Goal: Task Accomplishment & Management: Manage account settings

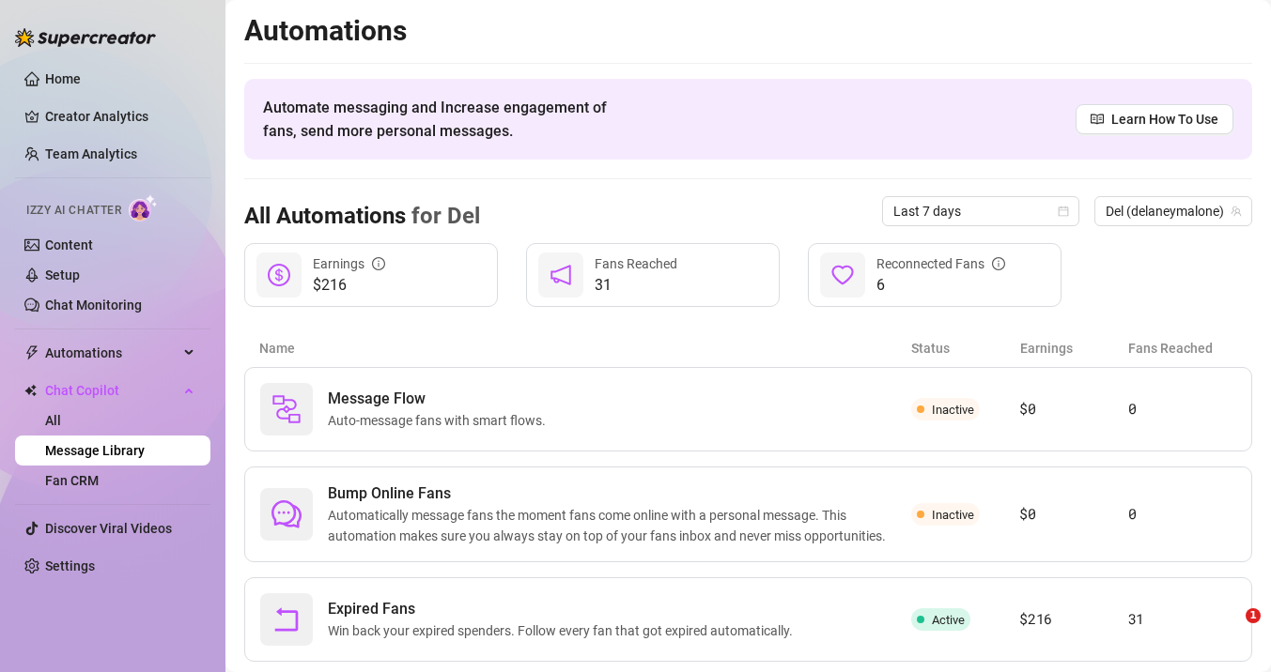
click at [107, 449] on link "Message Library" at bounding box center [95, 450] width 100 height 15
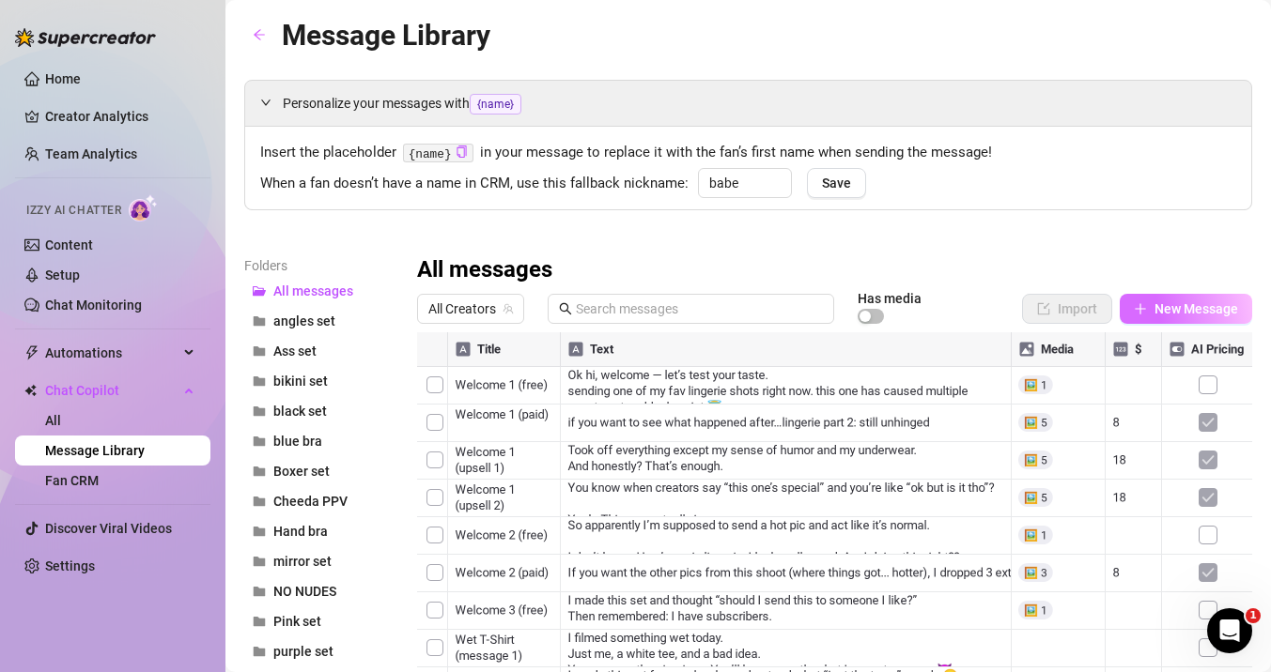
click at [1194, 309] on span "New Message" at bounding box center [1196, 308] width 84 height 15
type textarea "Type your message here..."
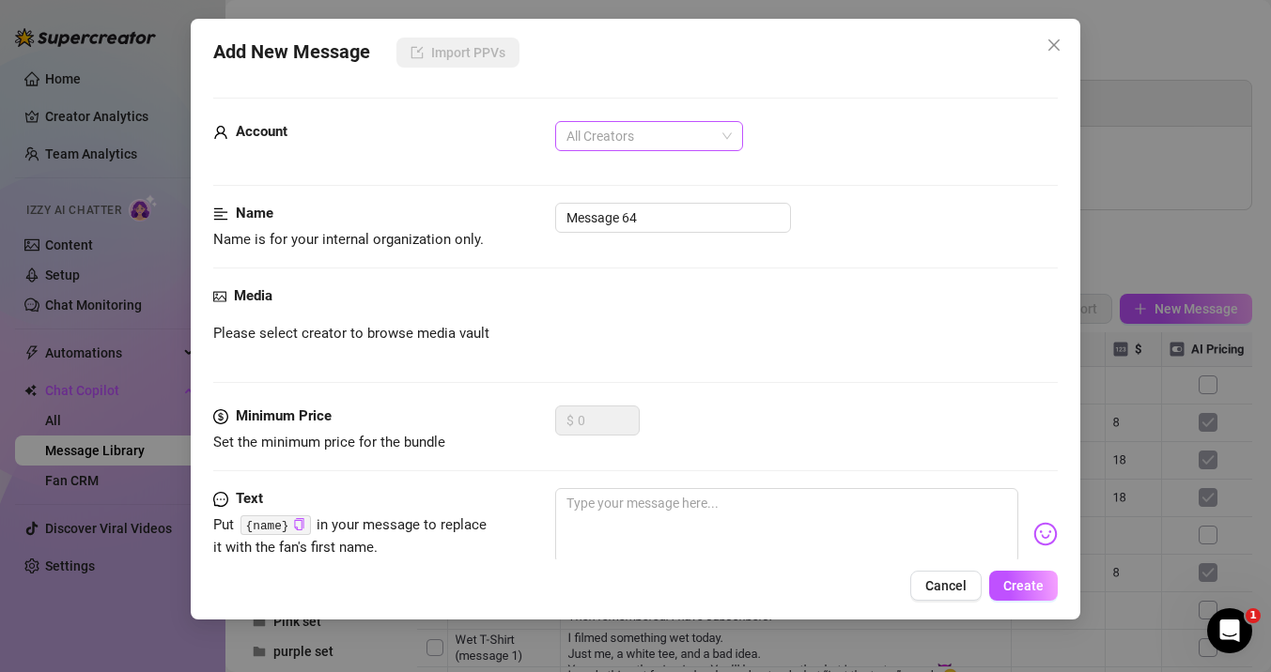
click at [626, 131] on span "All Creators" at bounding box center [648, 136] width 165 height 28
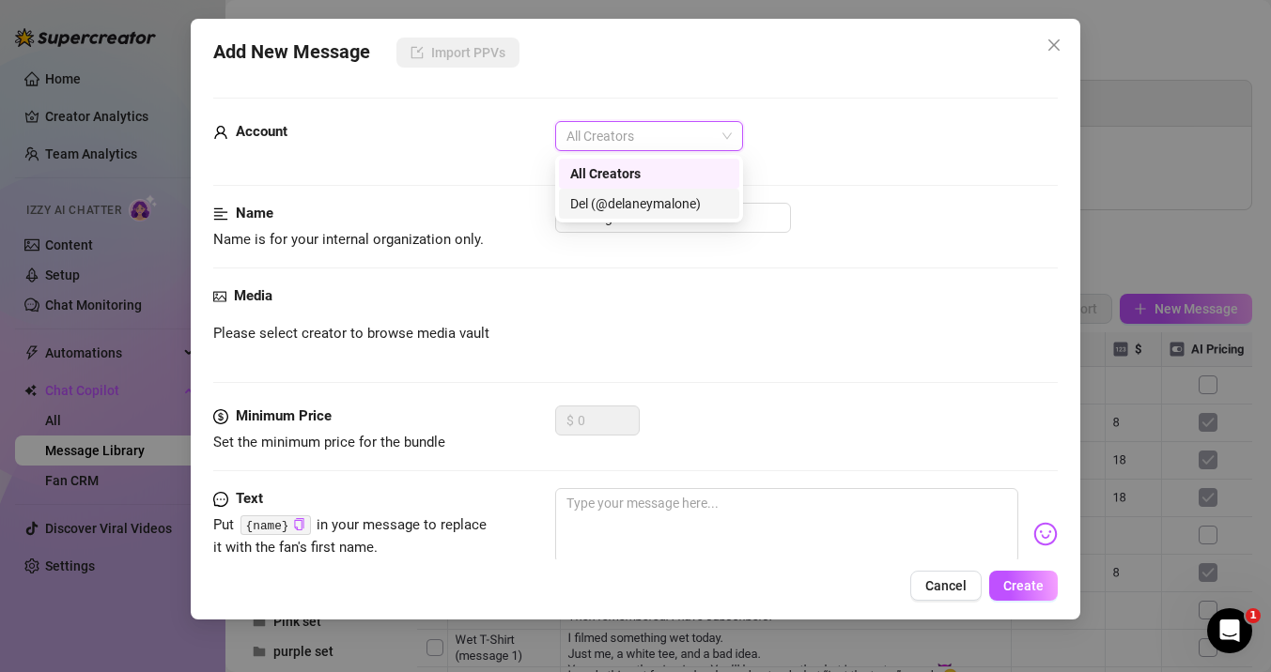
drag, startPoint x: 617, startPoint y: 203, endPoint x: 471, endPoint y: 75, distance: 193.7
click at [617, 203] on div "Del (@delaneymalone)" at bounding box center [649, 203] width 158 height 21
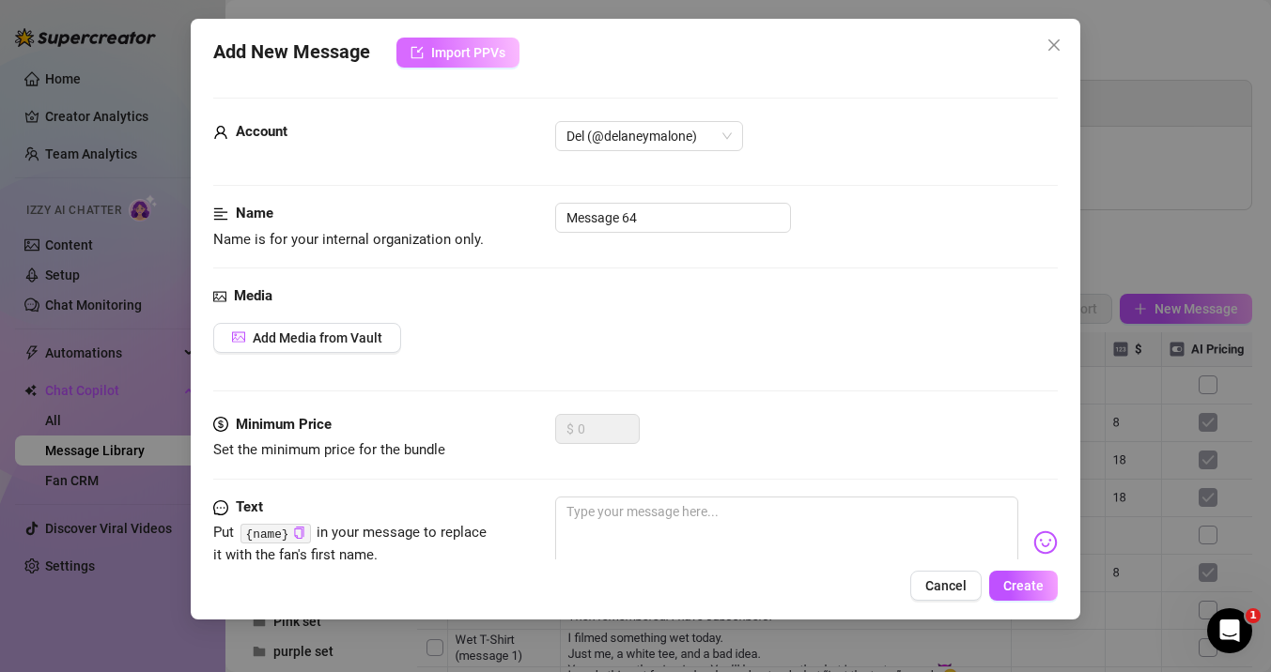
click at [459, 52] on span "Import PPVs" at bounding box center [468, 52] width 74 height 15
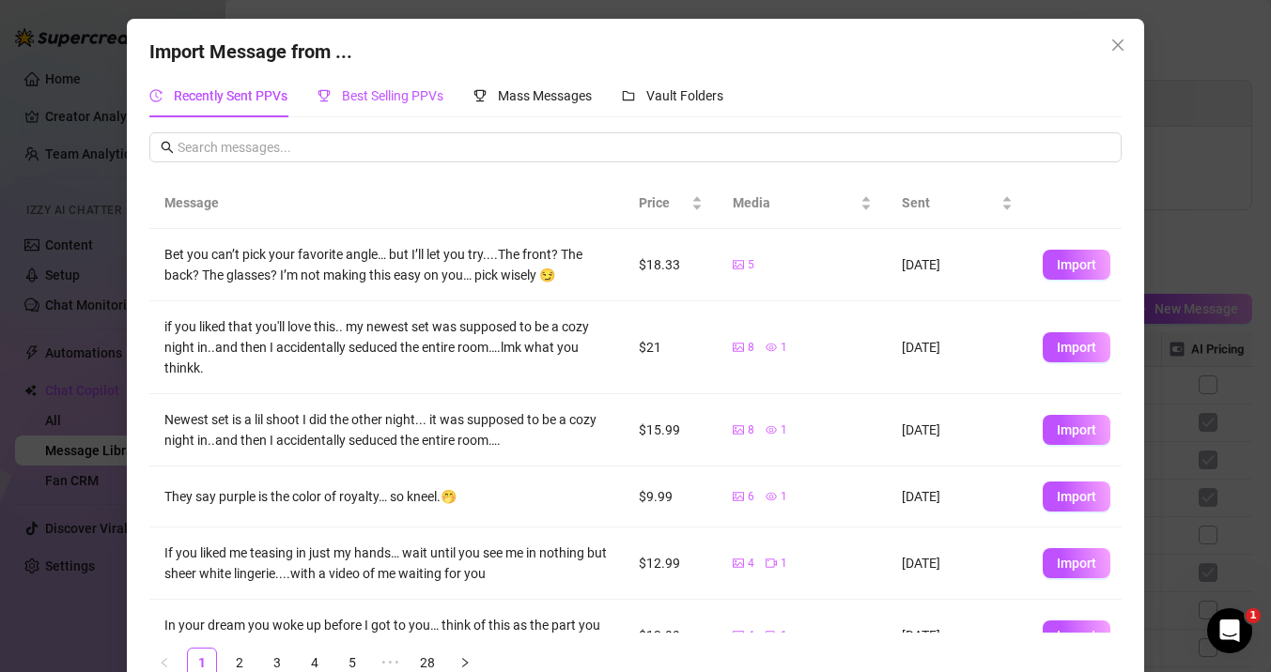
click at [362, 92] on span "Best Selling PPVs" at bounding box center [392, 95] width 101 height 15
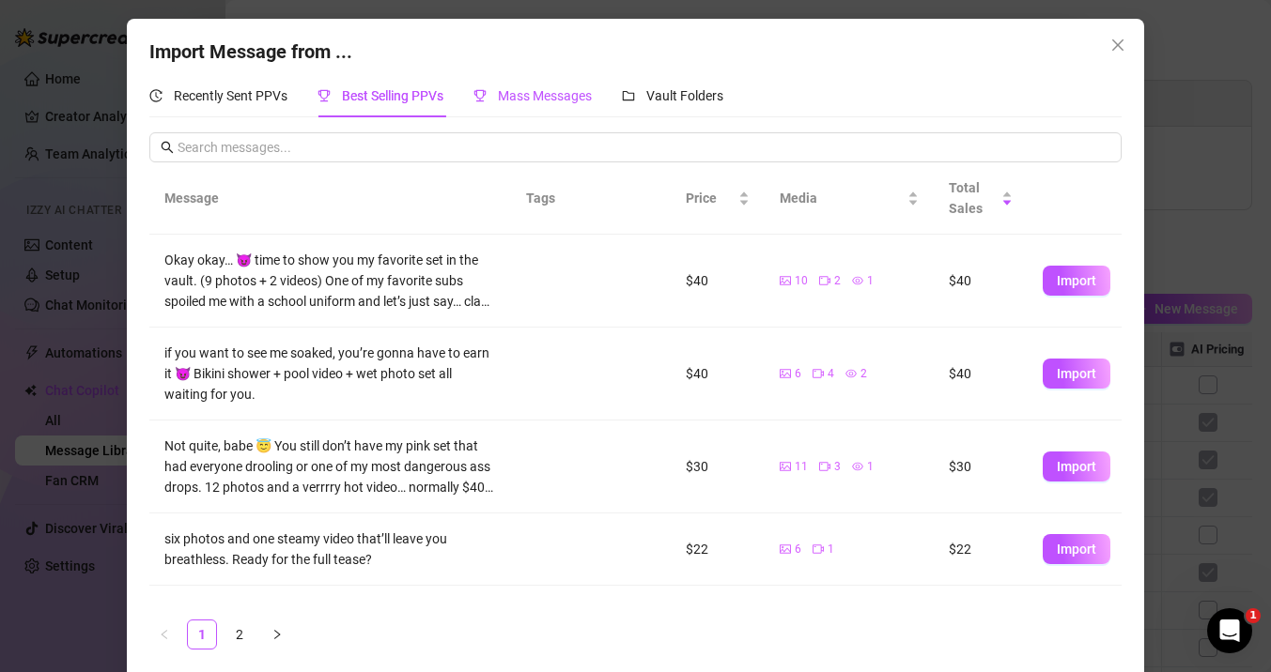
click at [524, 98] on span "Mass Messages" at bounding box center [545, 95] width 94 height 15
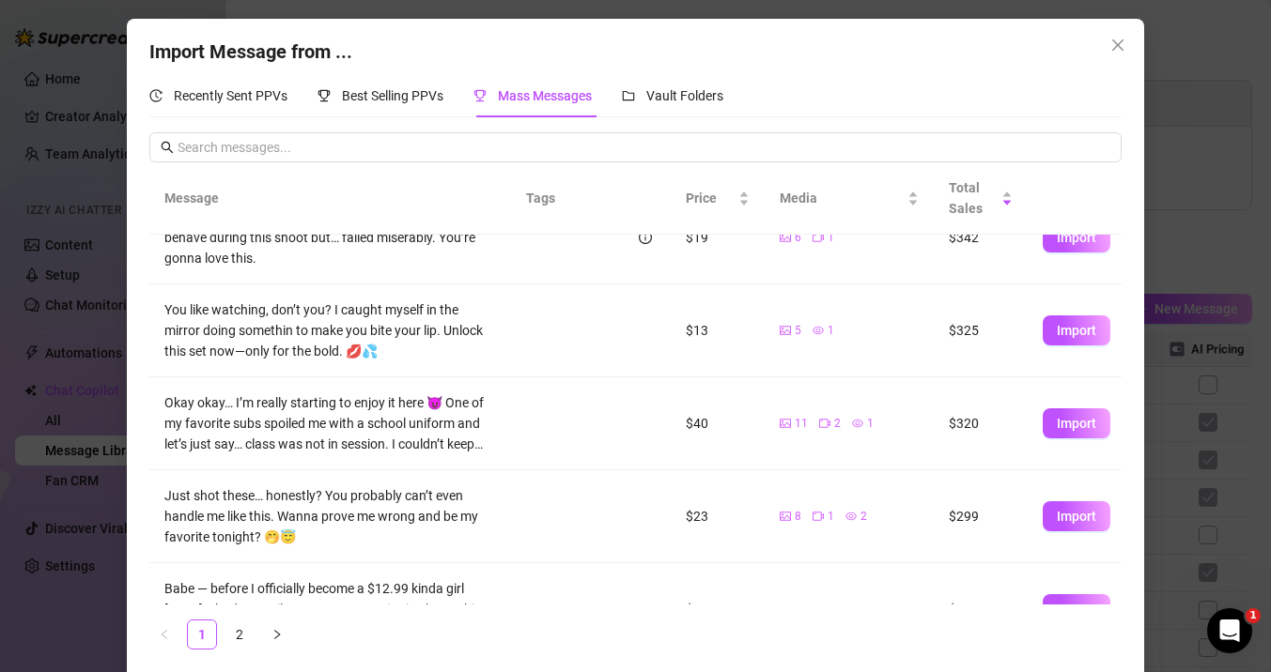
scroll to position [539, 0]
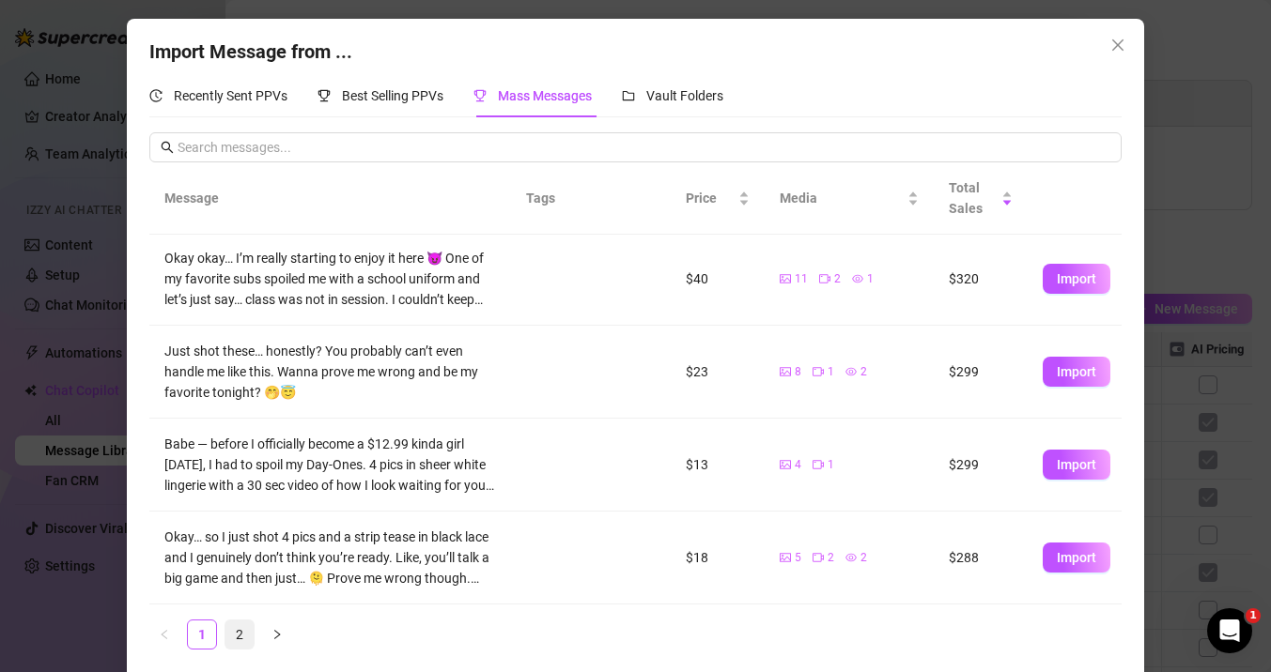
click at [231, 626] on link "2" at bounding box center [239, 635] width 28 height 28
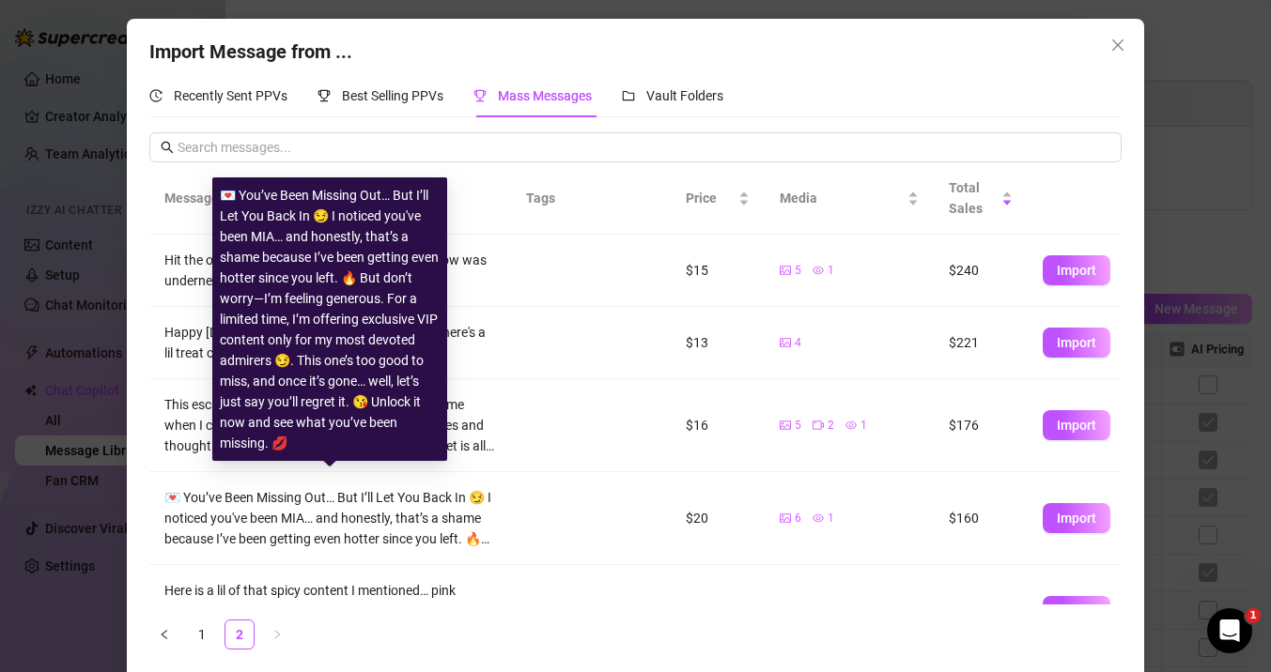
scroll to position [54, 0]
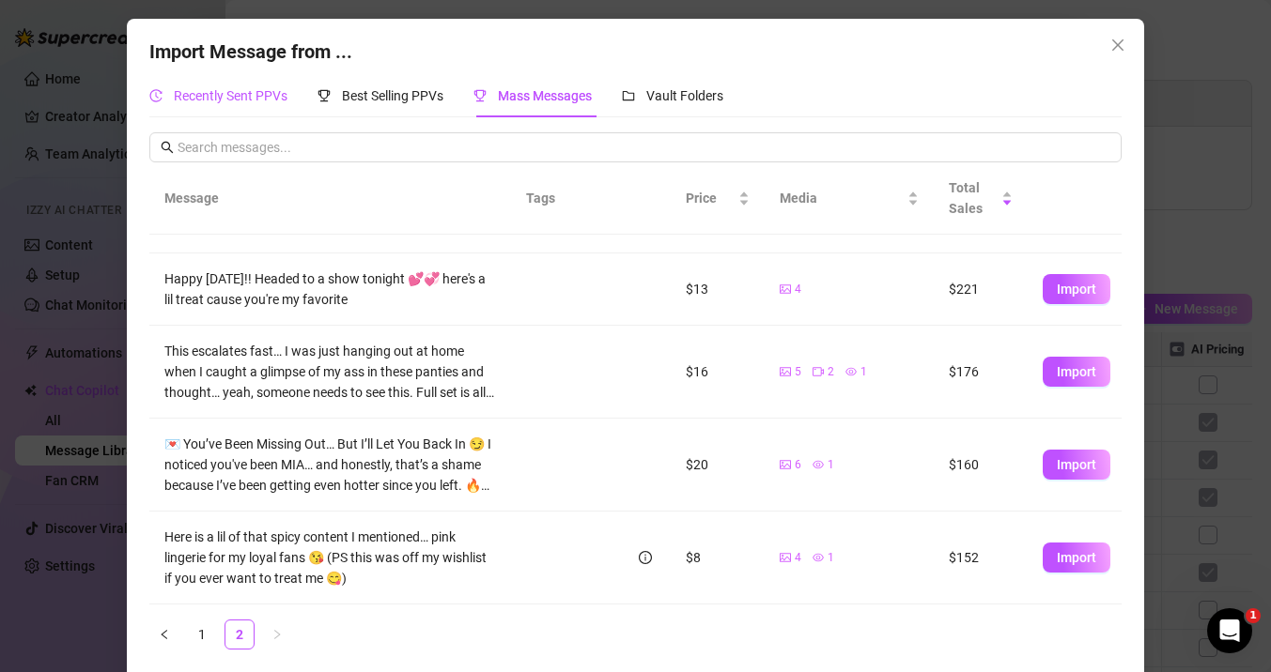
click at [232, 98] on span "Recently Sent PPVs" at bounding box center [231, 95] width 114 height 15
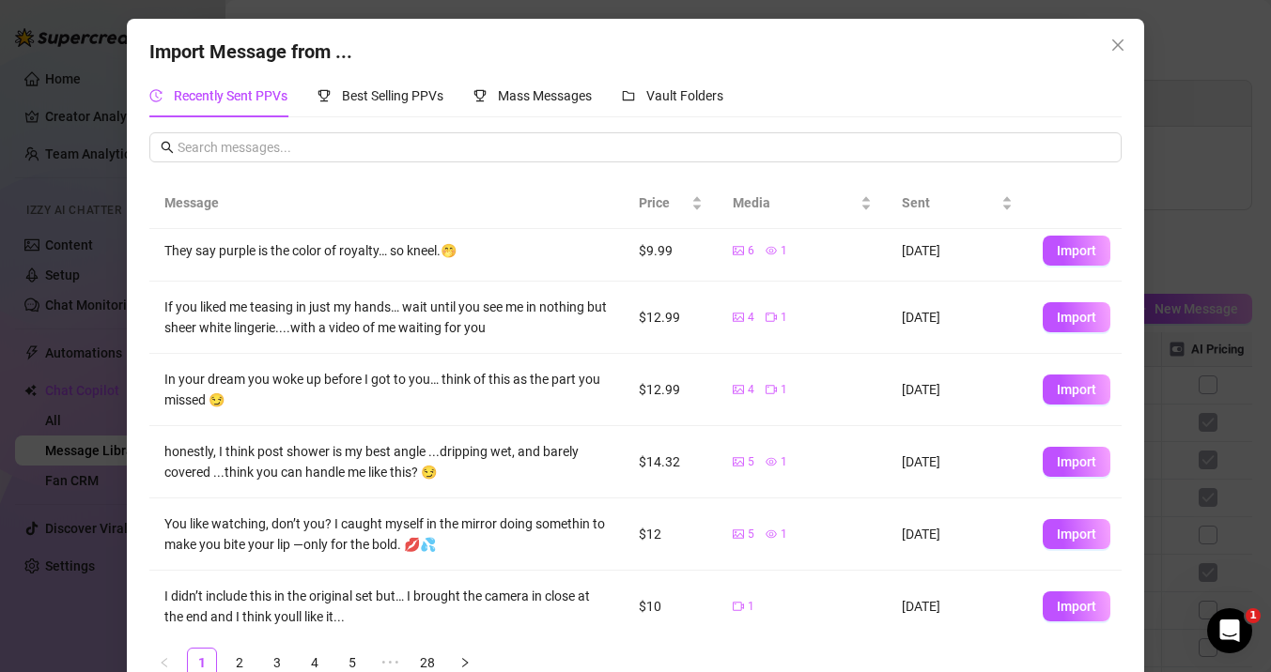
scroll to position [329, 0]
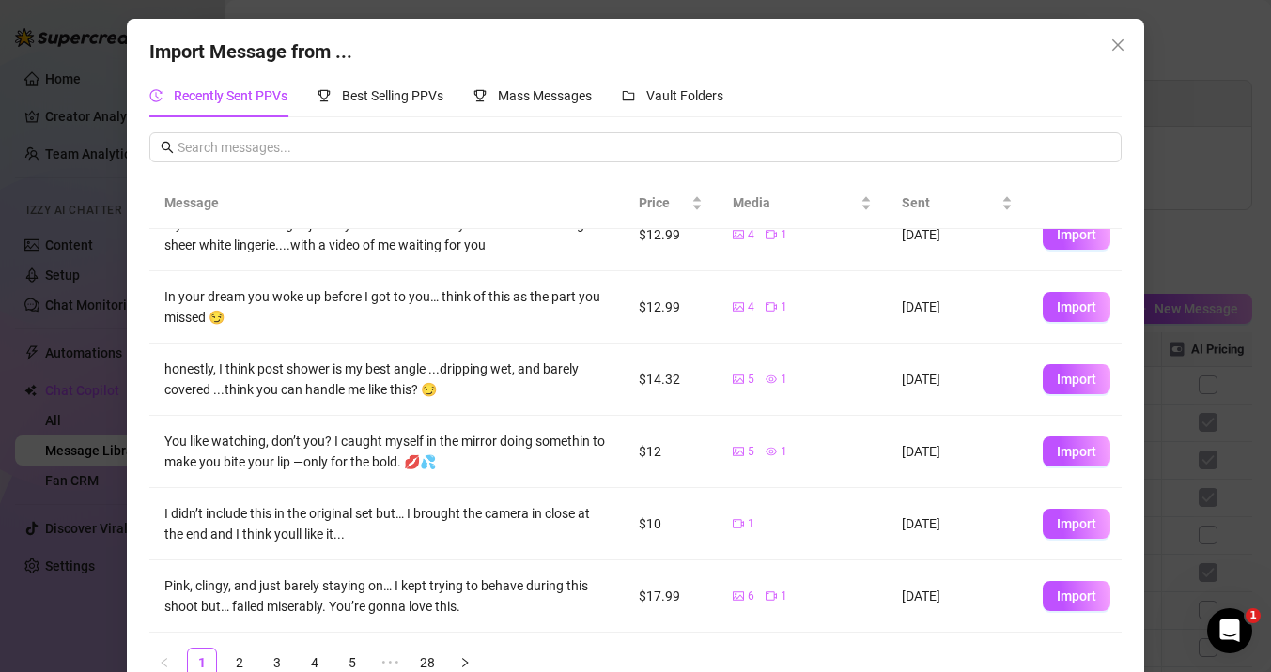
click at [37, 360] on div "Import Message from ... Recently Sent PPVs Best Selling PPVs Mass Messages Vaul…" at bounding box center [635, 336] width 1271 height 672
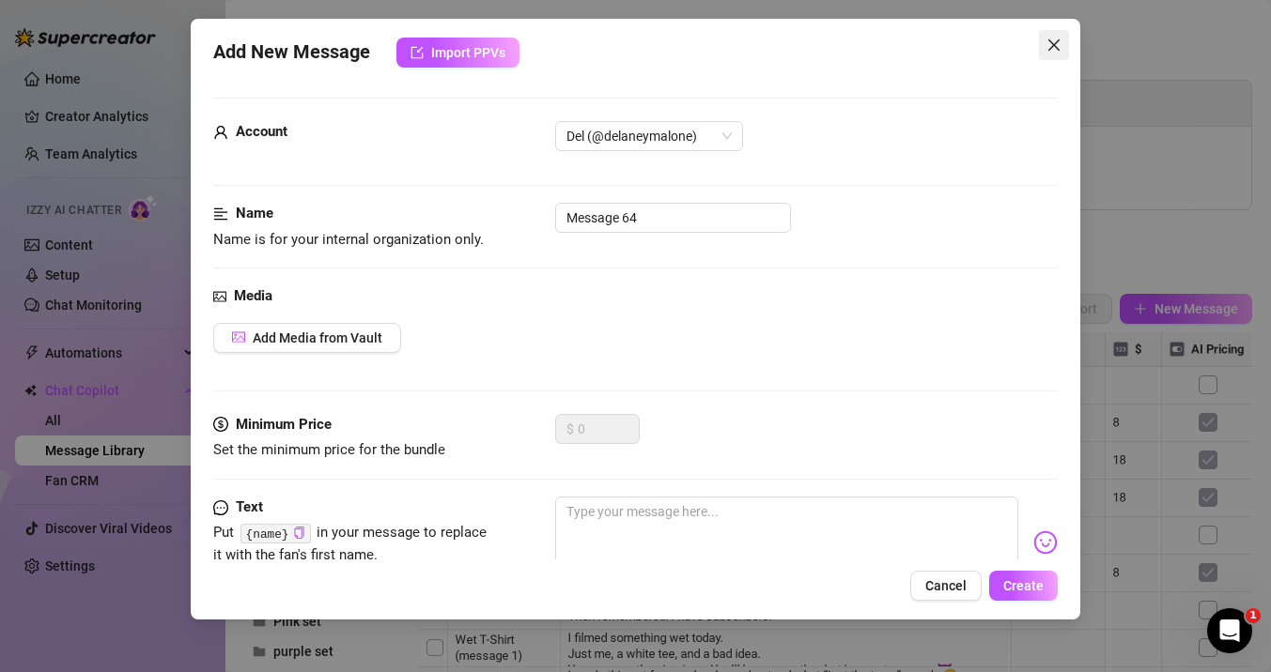
click at [1051, 43] on icon "close" at bounding box center [1053, 44] width 11 height 11
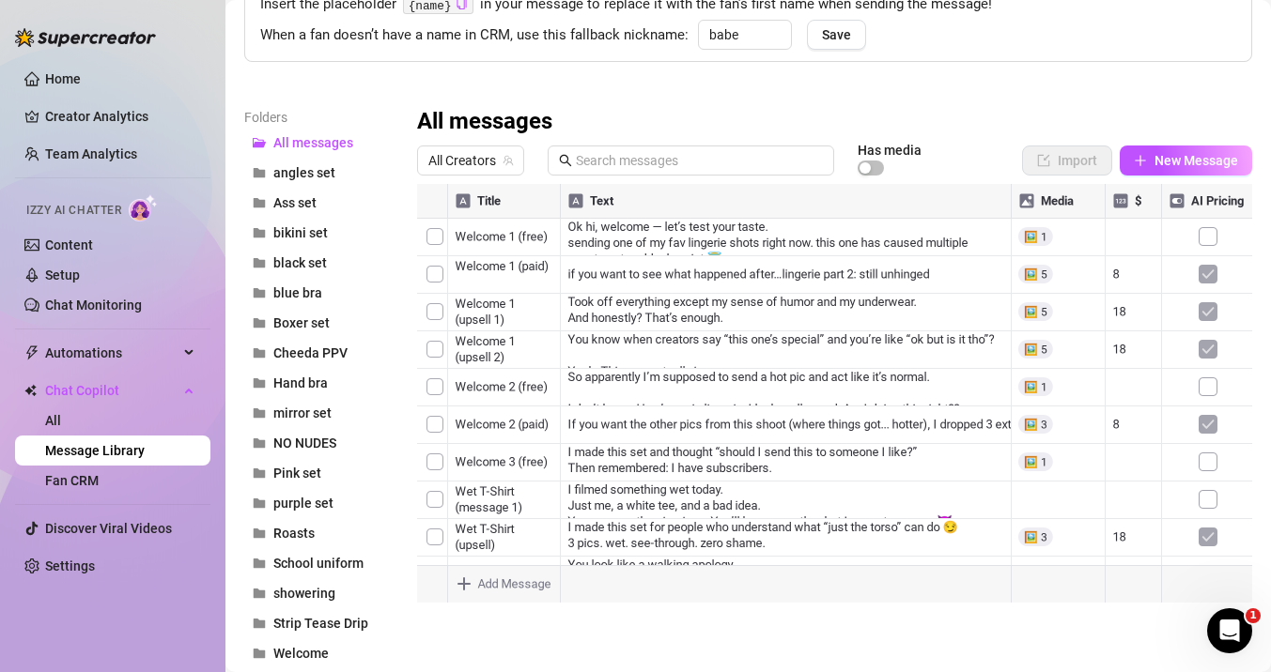
scroll to position [134, 0]
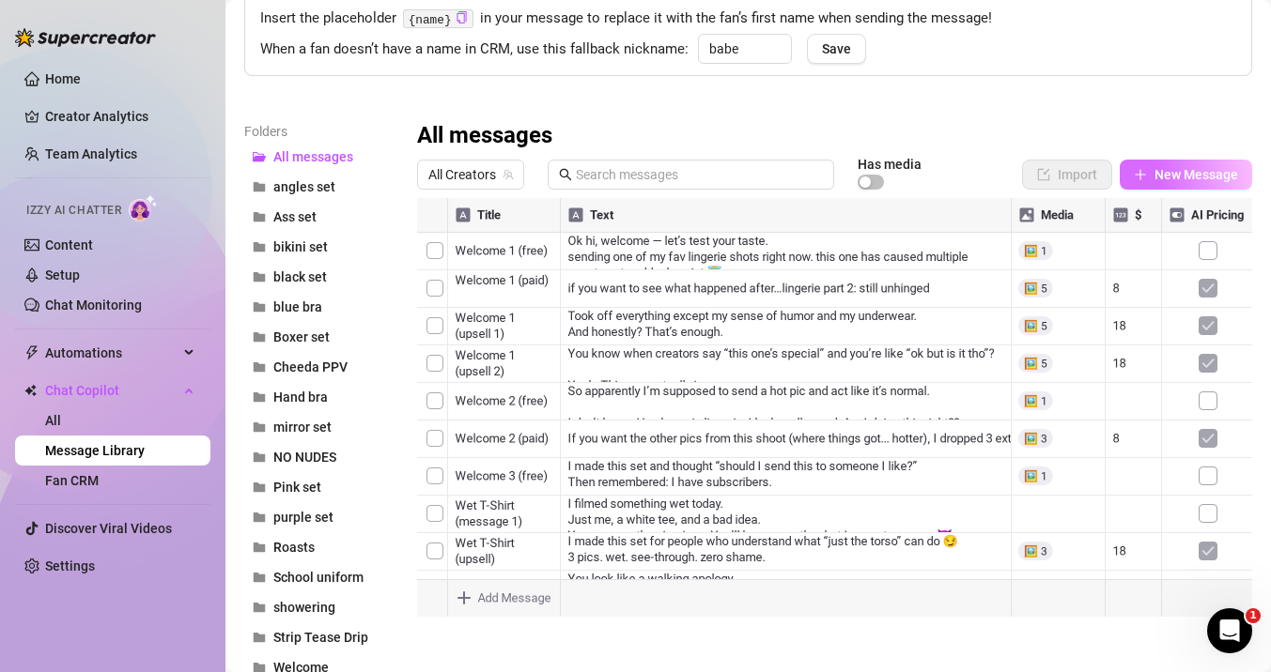
click at [1138, 171] on icon "plus" at bounding box center [1140, 174] width 13 height 13
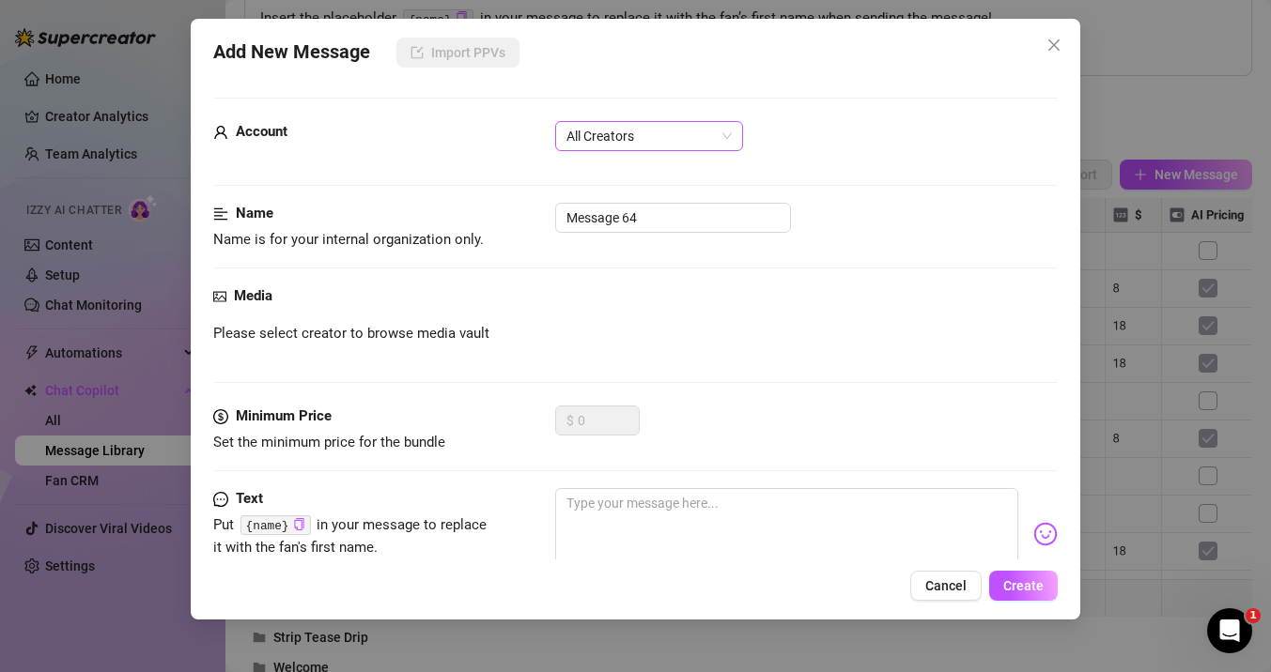
click at [586, 126] on span "All Creators" at bounding box center [648, 136] width 165 height 28
click at [614, 198] on div "Del (@delaneymalone)" at bounding box center [649, 203] width 158 height 21
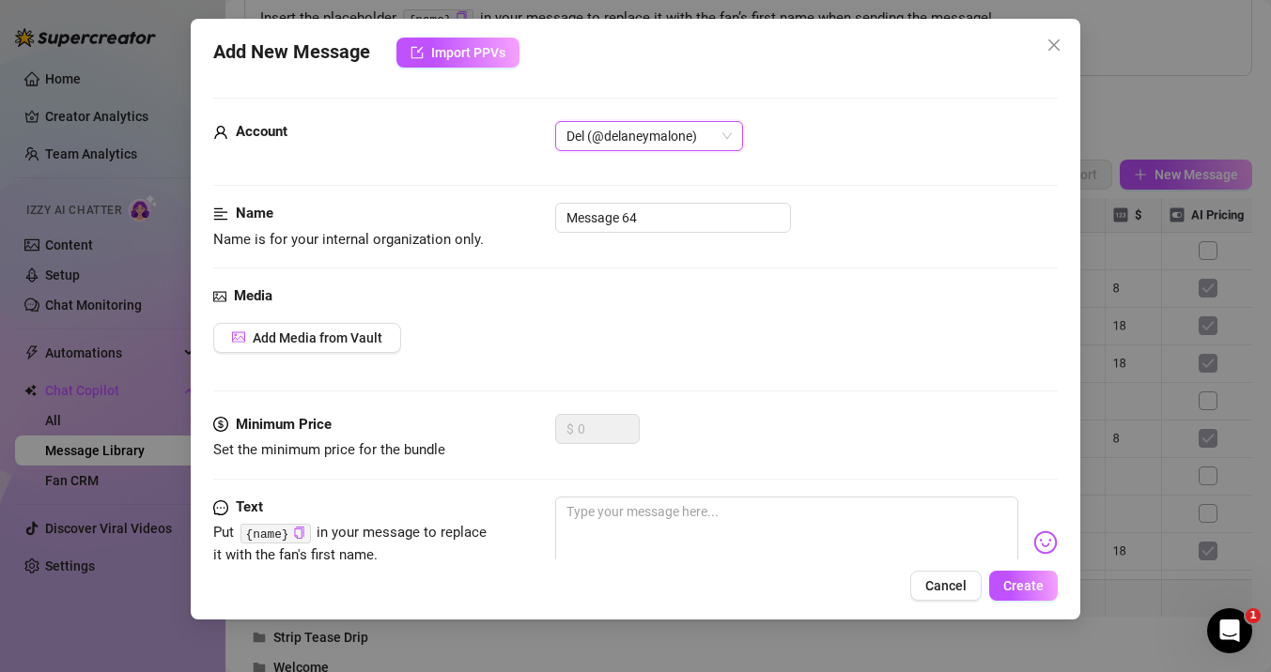
click at [468, 71] on div "Add New Message Import PPVs Account Del (@delaneymalone) Del (@delaneymalone) N…" at bounding box center [635, 319] width 889 height 601
click at [459, 54] on span "Import PPVs" at bounding box center [468, 52] width 74 height 15
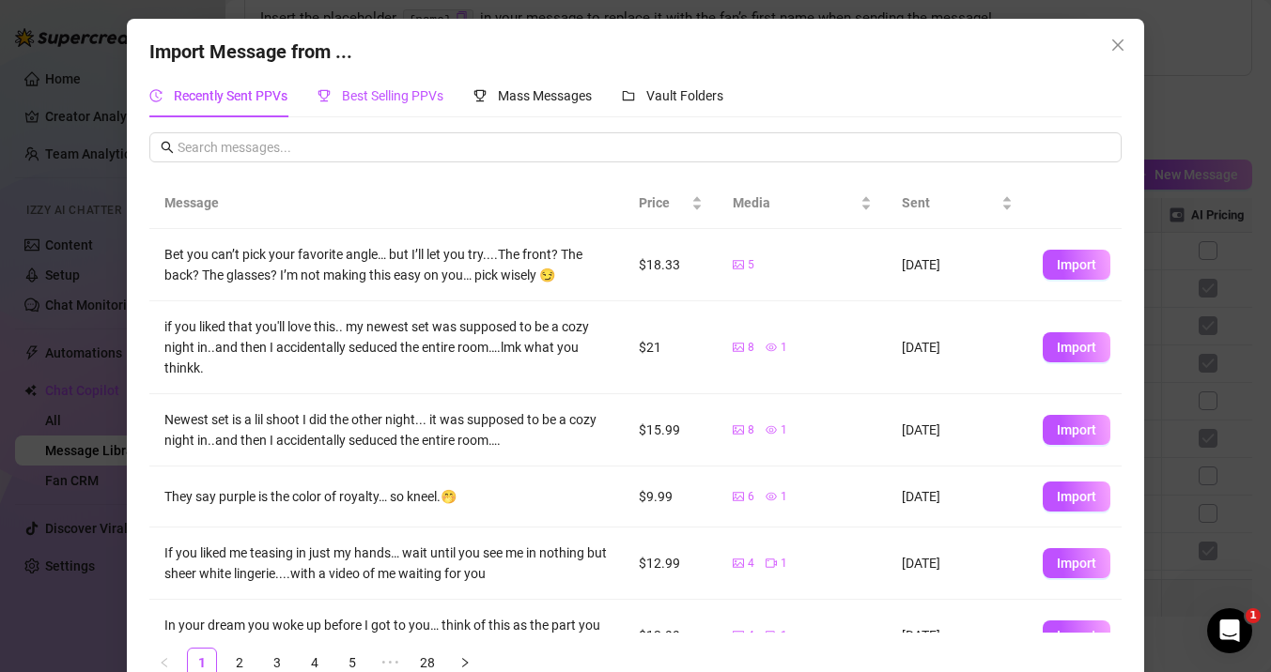
click at [359, 95] on span "Best Selling PPVs" at bounding box center [392, 95] width 101 height 15
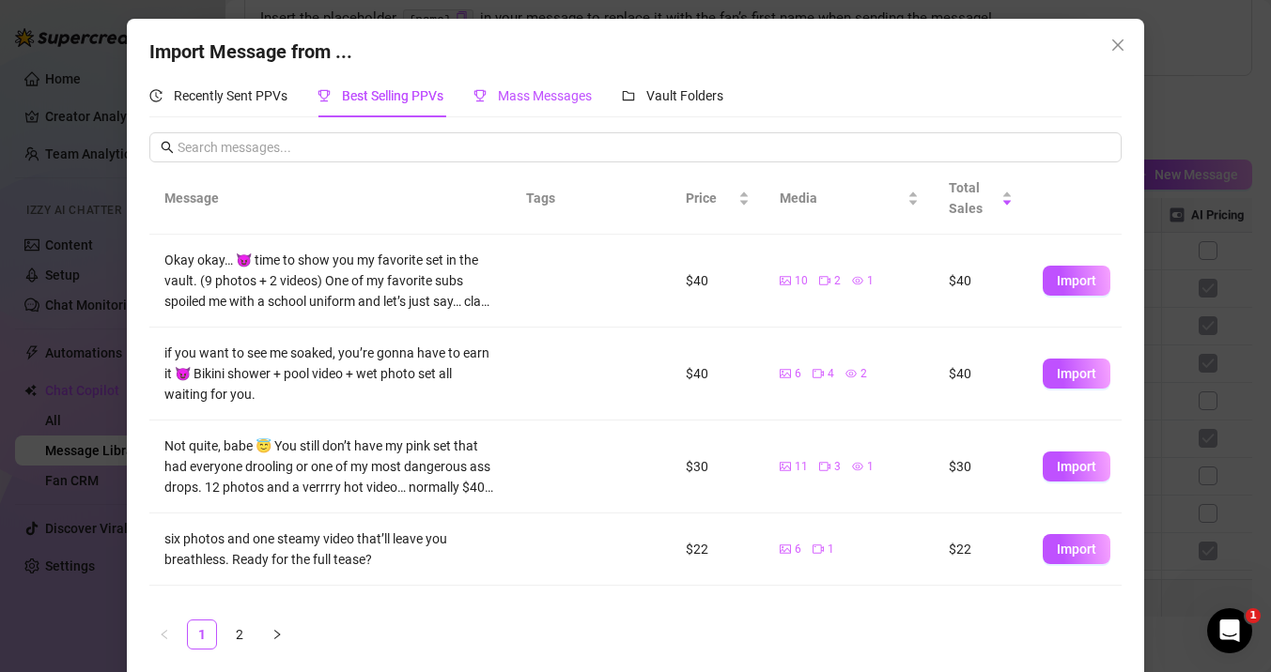
click at [527, 100] on span "Mass Messages" at bounding box center [545, 95] width 94 height 15
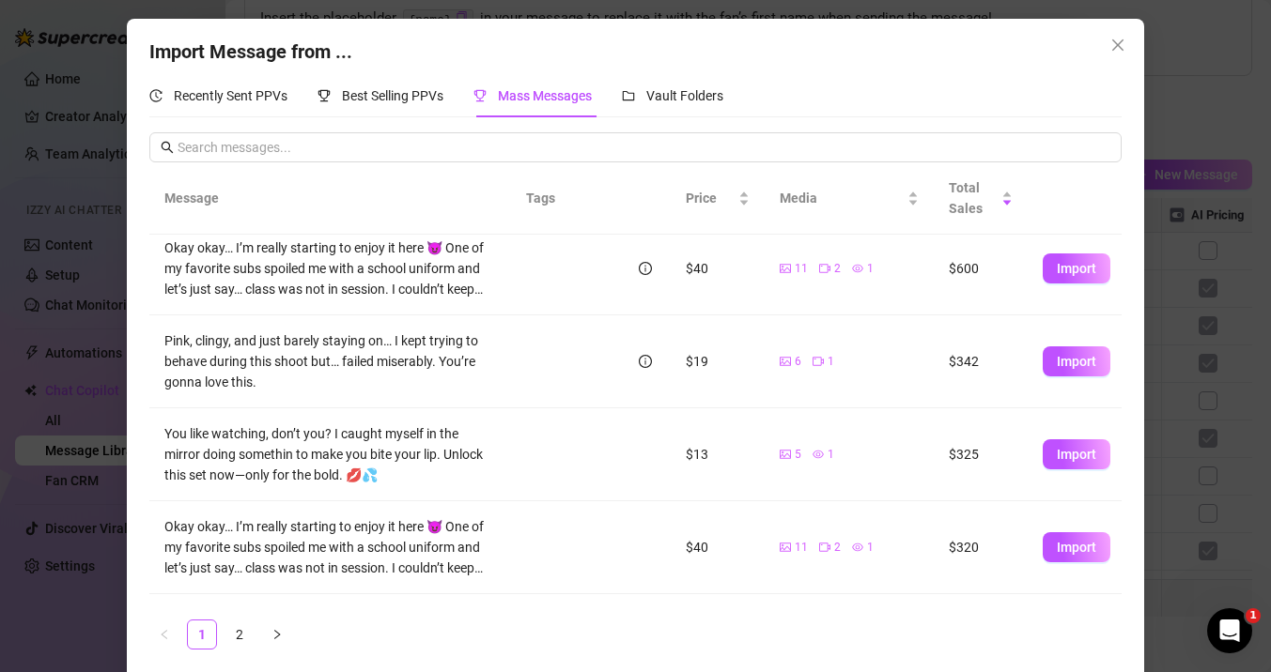
scroll to position [539, 0]
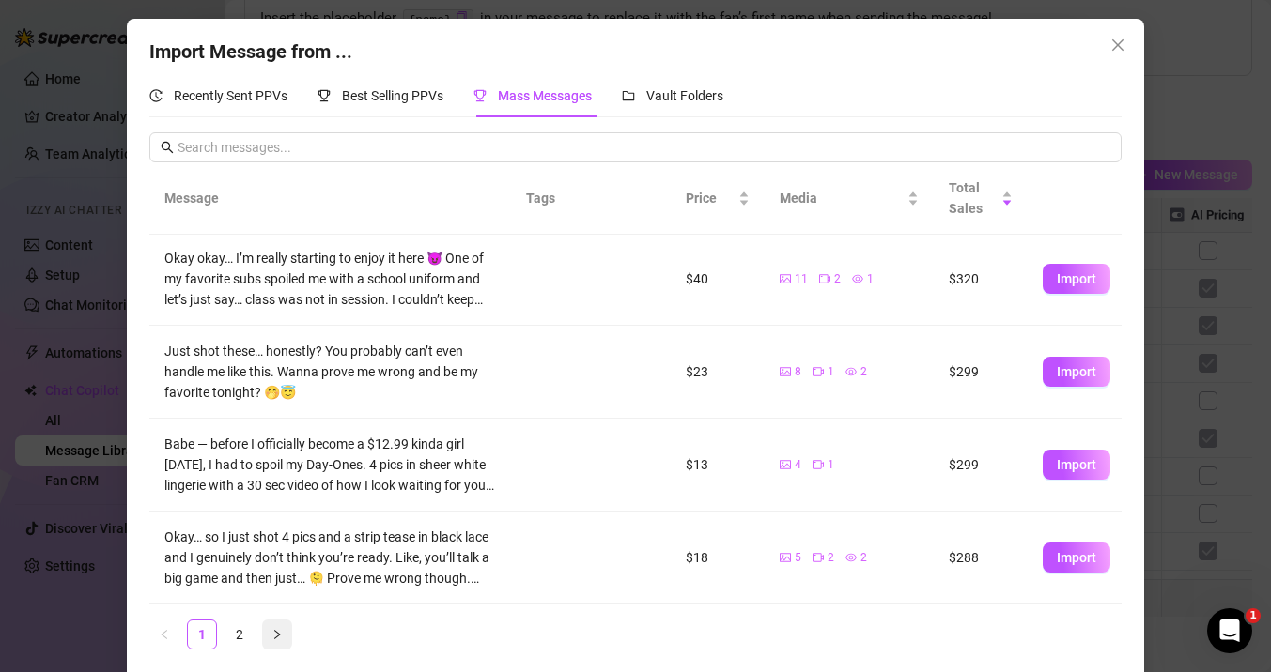
click at [283, 637] on button "button" at bounding box center [277, 635] width 30 height 30
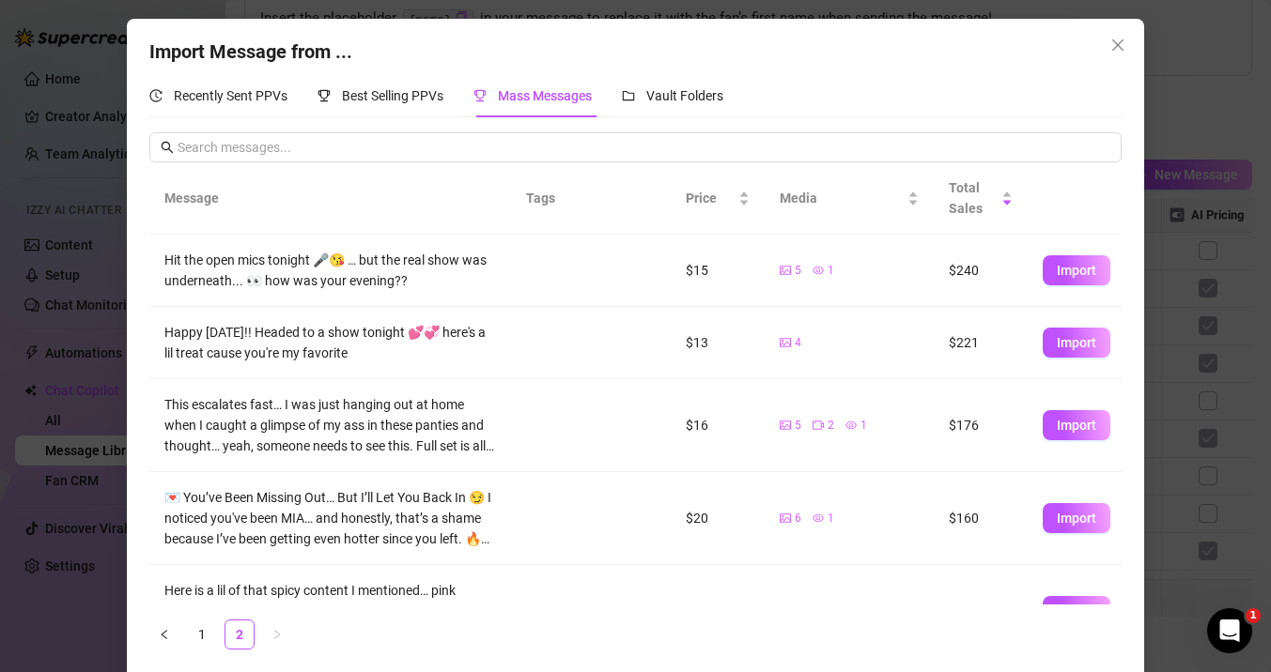
scroll to position [54, 0]
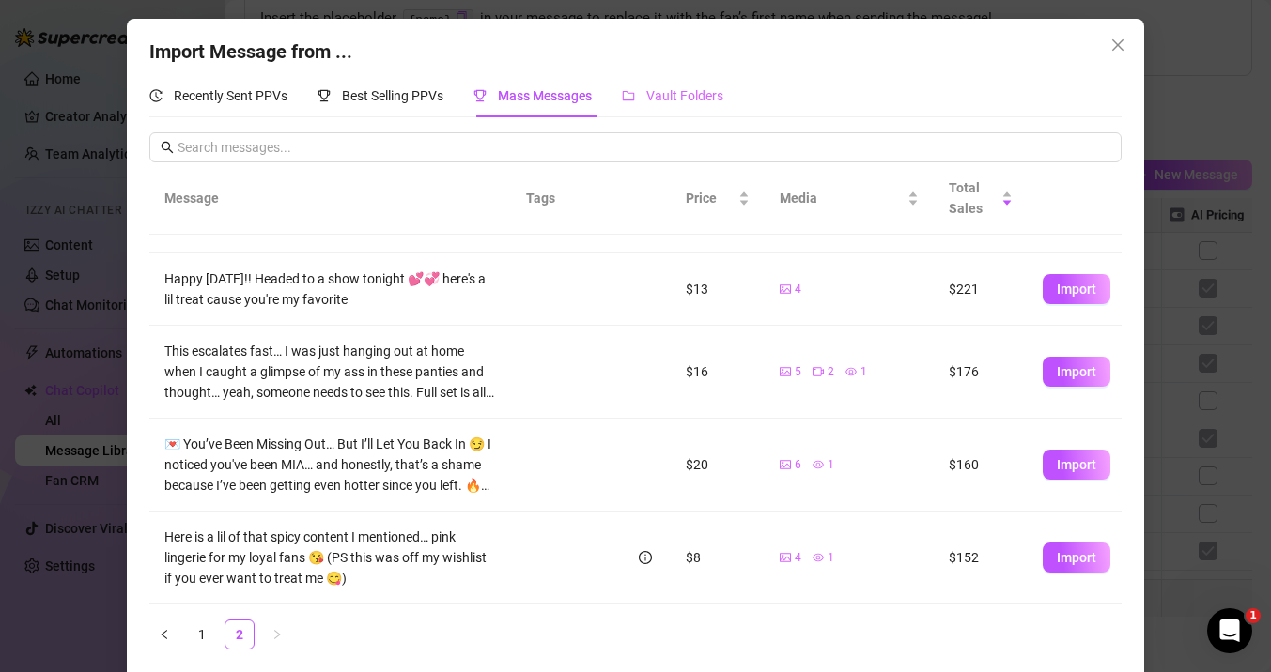
click at [679, 110] on div "Vault Folders" at bounding box center [672, 95] width 101 height 43
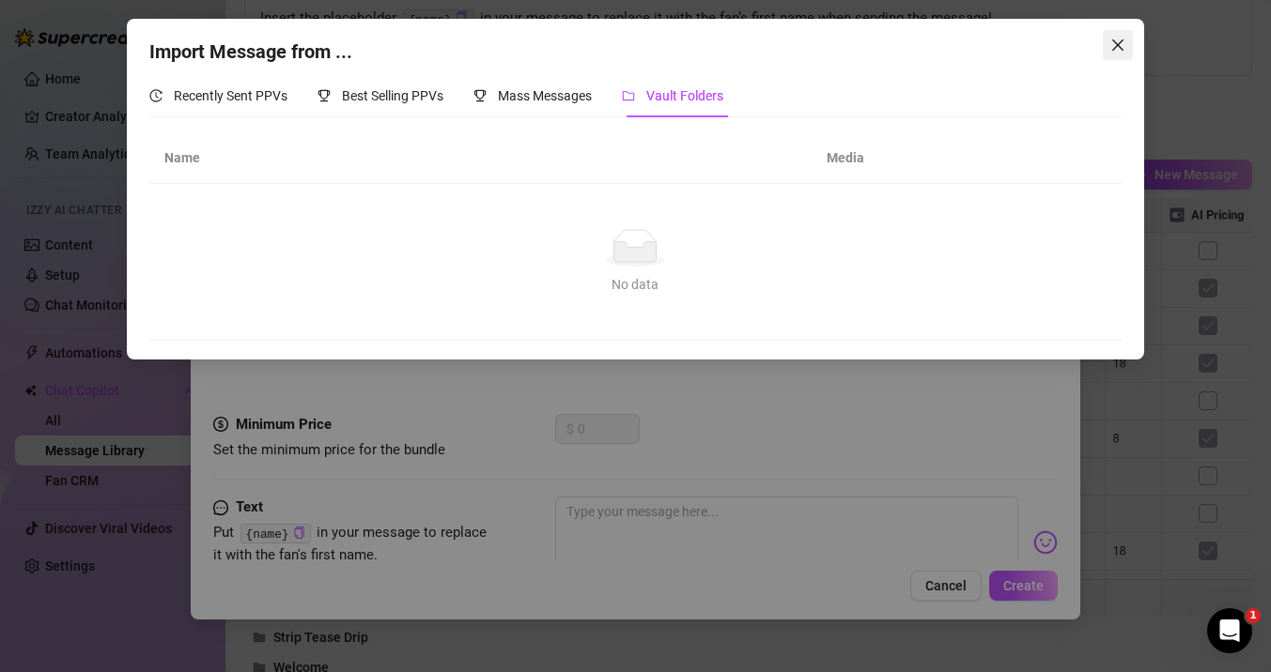
click at [1112, 47] on icon "close" at bounding box center [1117, 45] width 15 height 15
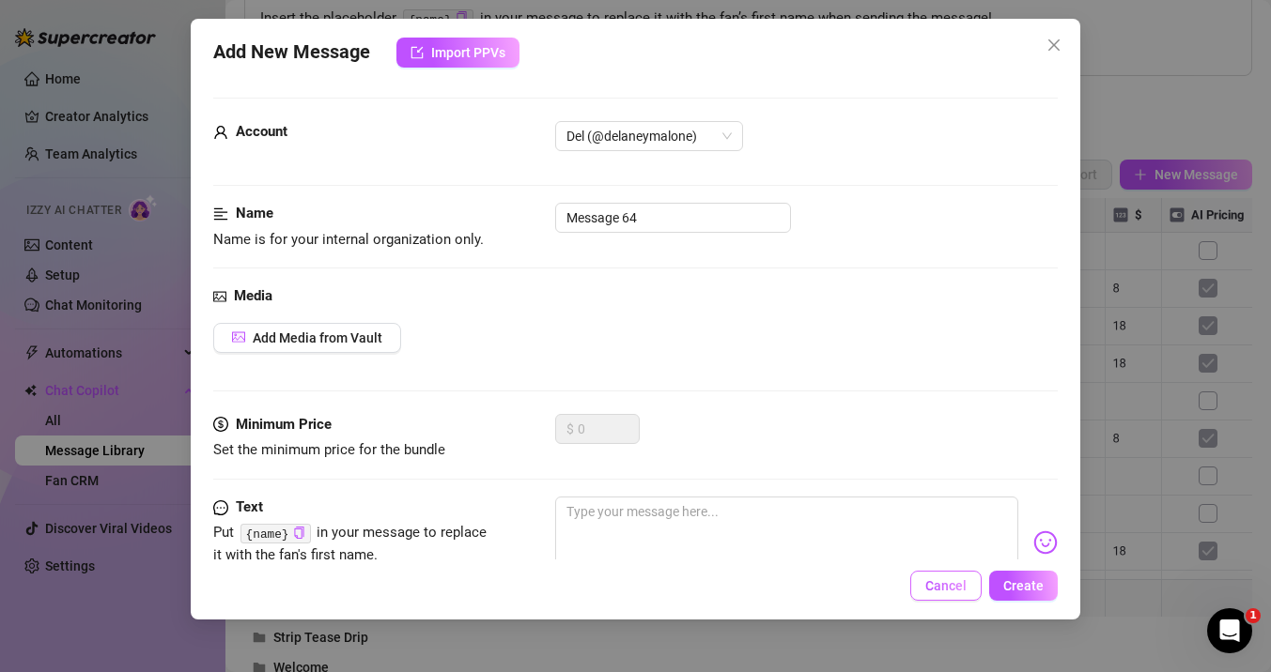
click at [937, 589] on span "Cancel" at bounding box center [945, 586] width 41 height 15
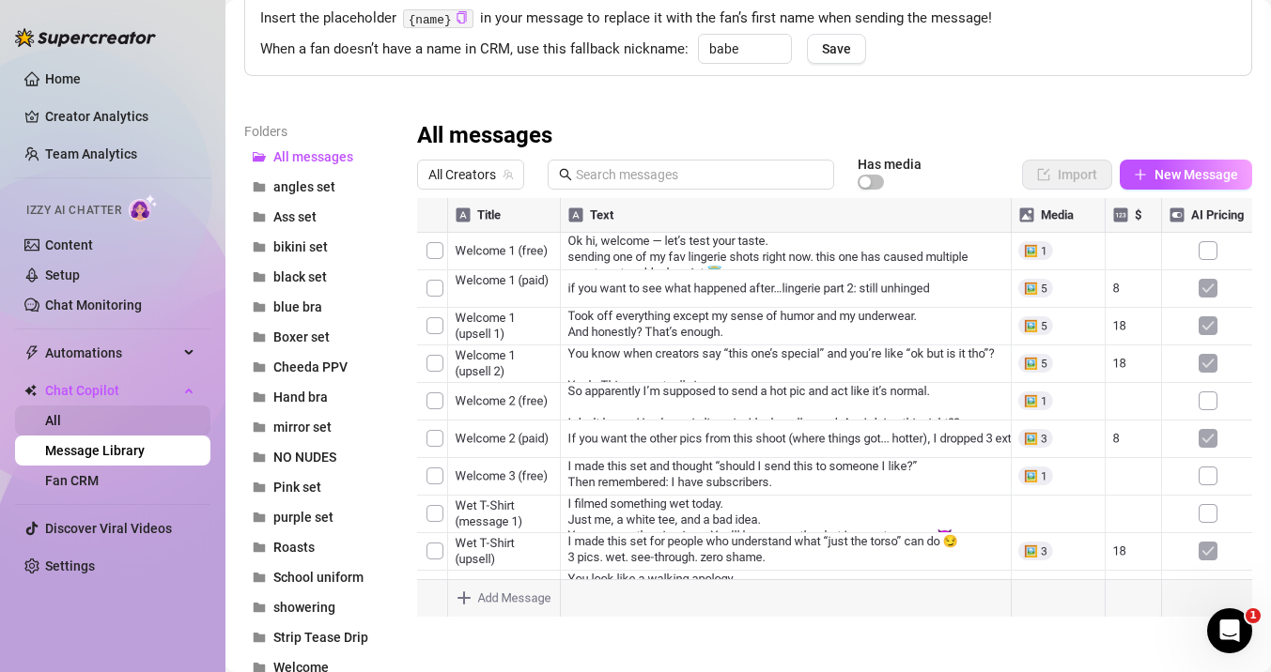
click at [61, 428] on link "All" at bounding box center [53, 420] width 16 height 15
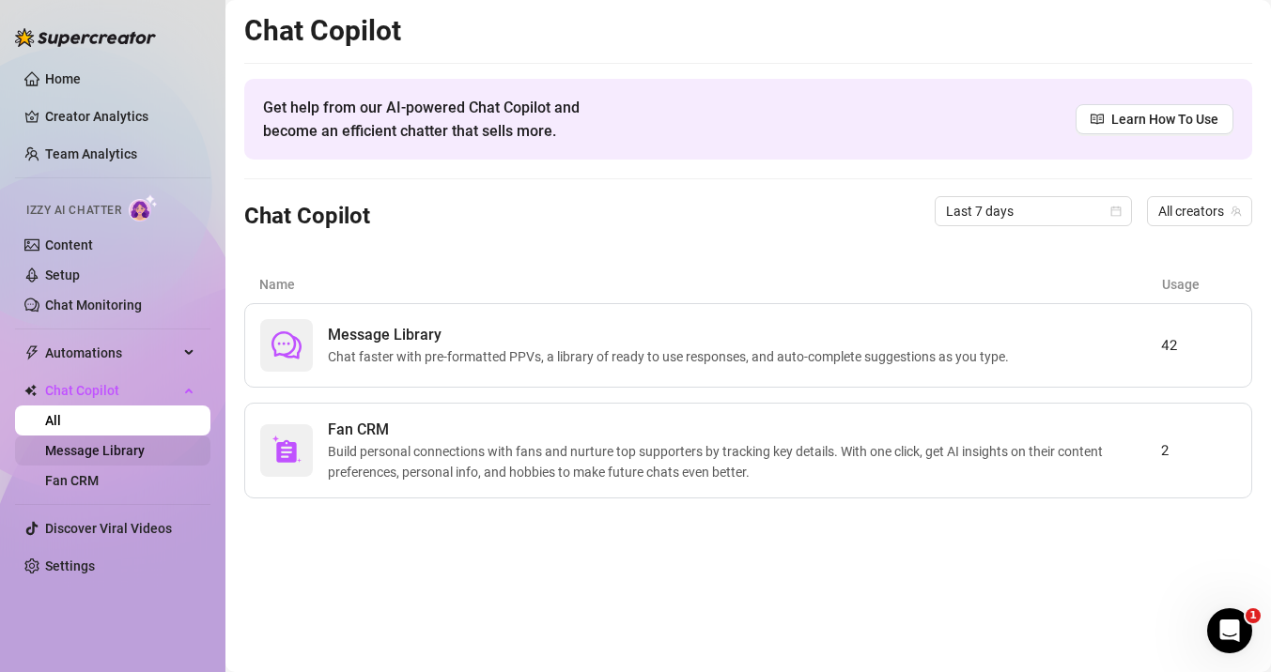
click at [70, 455] on link "Message Library" at bounding box center [95, 450] width 100 height 15
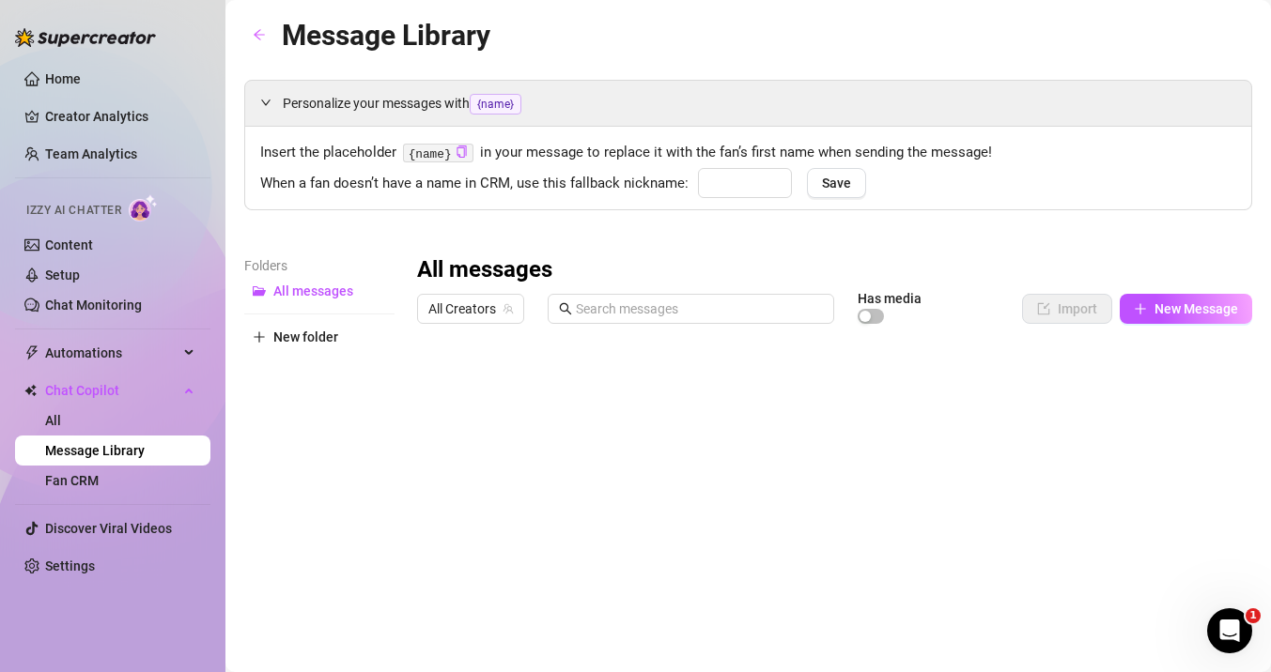
type input "babe"
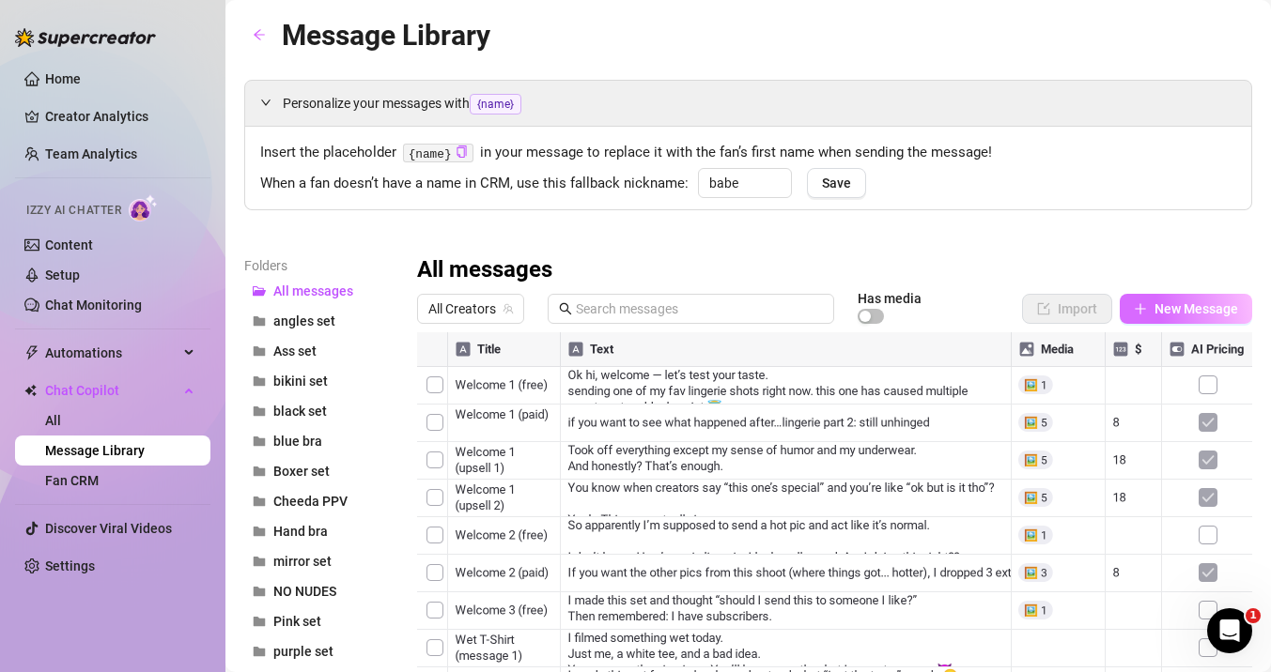
click at [1168, 306] on span "New Message" at bounding box center [1196, 308] width 84 height 15
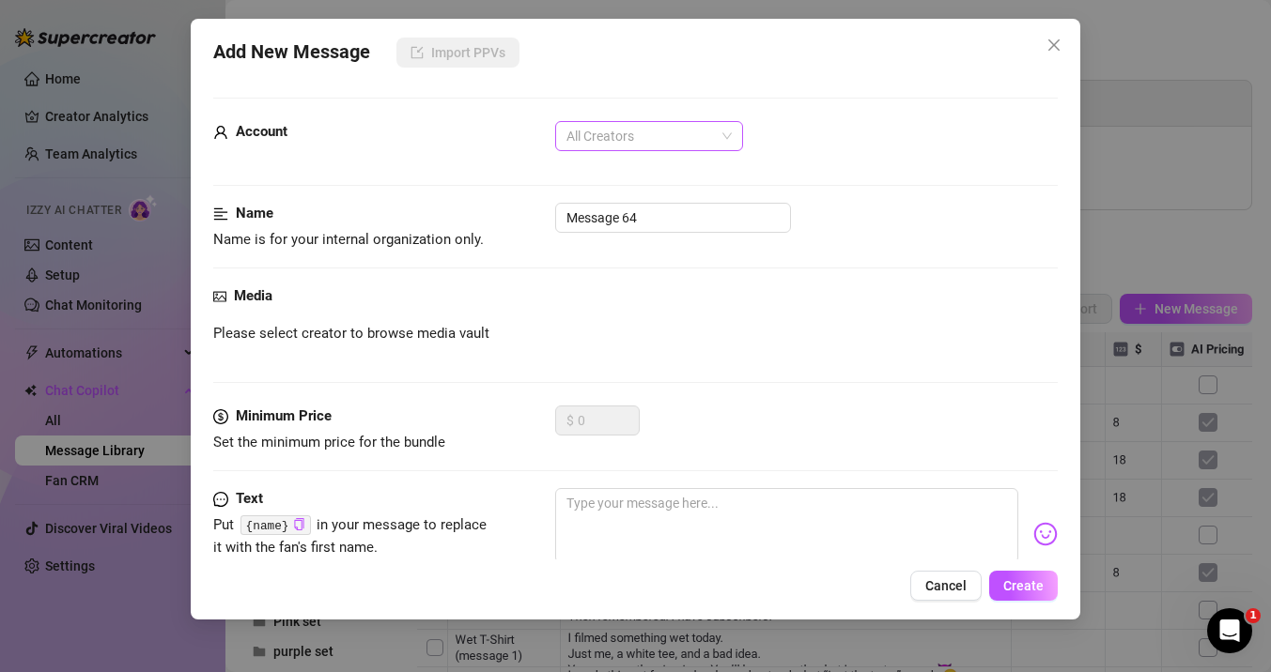
click at [614, 131] on span "All Creators" at bounding box center [648, 136] width 165 height 28
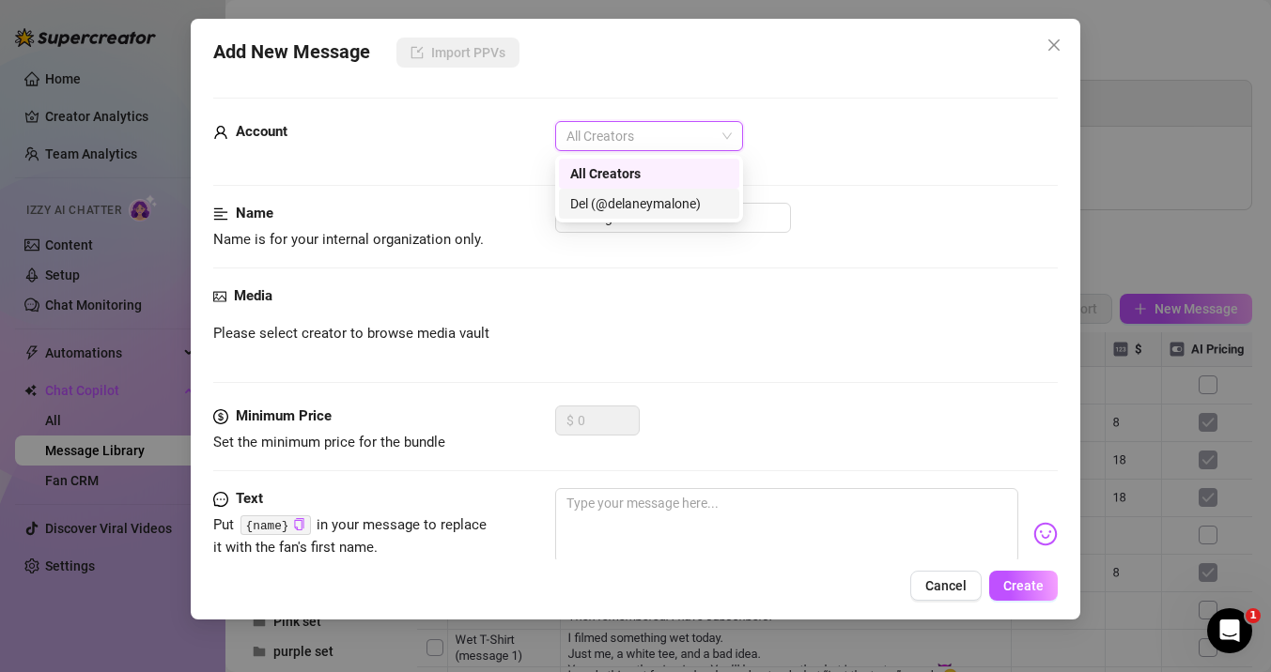
click at [626, 204] on div "Del (@delaneymalone)" at bounding box center [649, 203] width 158 height 21
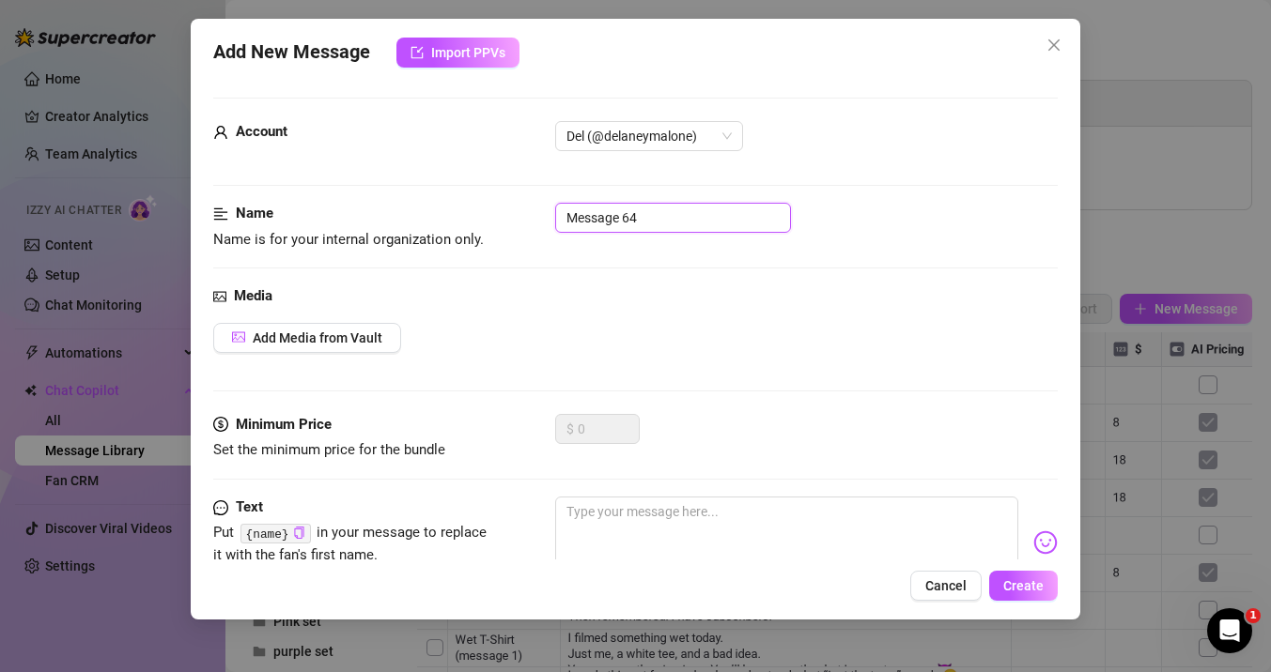
drag, startPoint x: 657, startPoint y: 222, endPoint x: 505, endPoint y: 213, distance: 152.4
click at [505, 213] on div "Name Name is for your internal organization only. Message 64" at bounding box center [635, 227] width 844 height 48
click at [314, 333] on span "Add Media from Vault" at bounding box center [318, 338] width 130 height 15
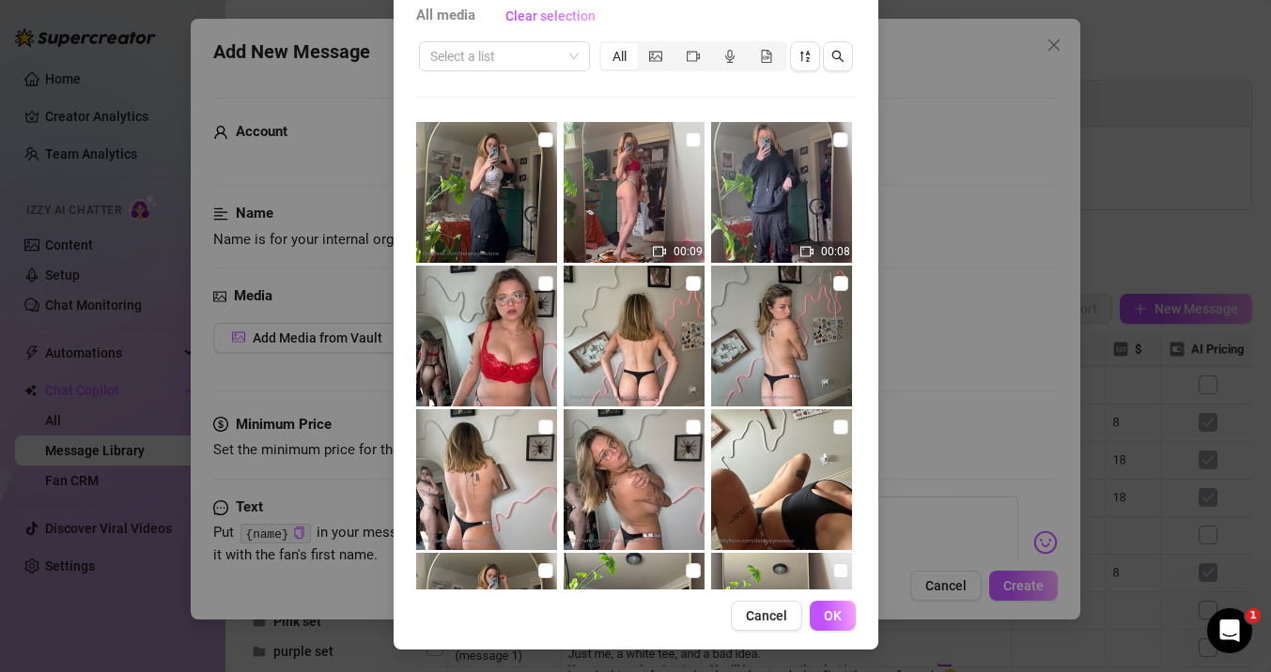
scroll to position [17280, 0]
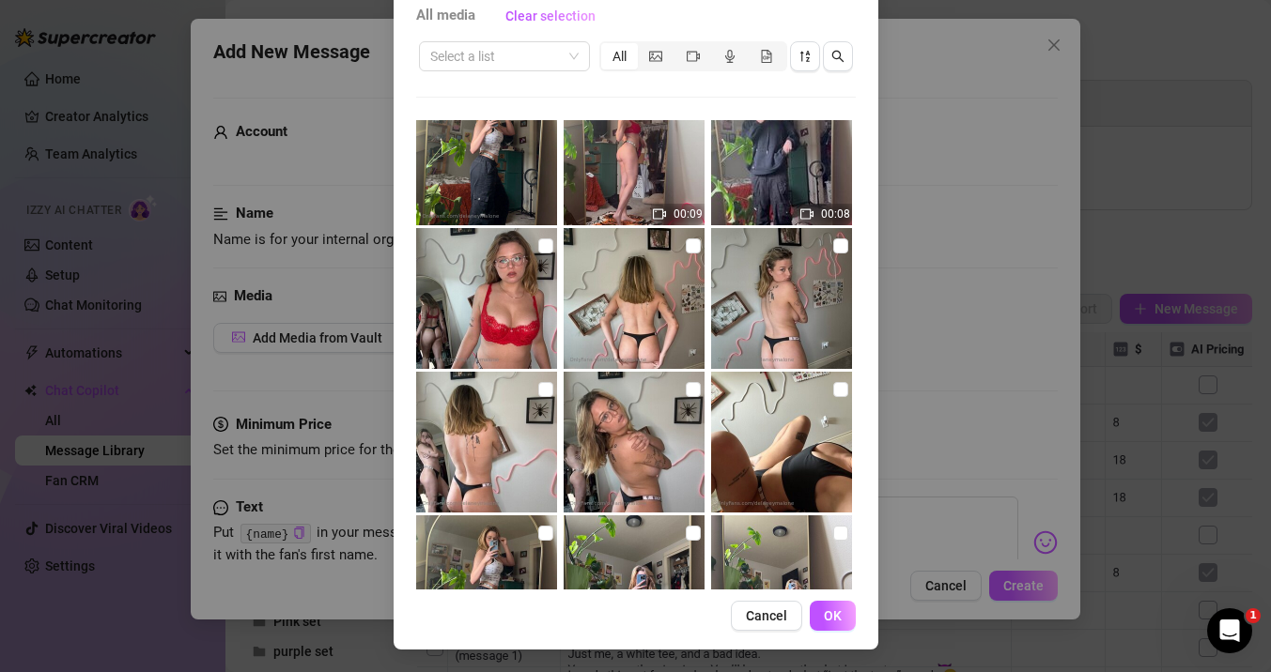
click at [692, 202] on div "00:09" at bounding box center [636, 155] width 145 height 141
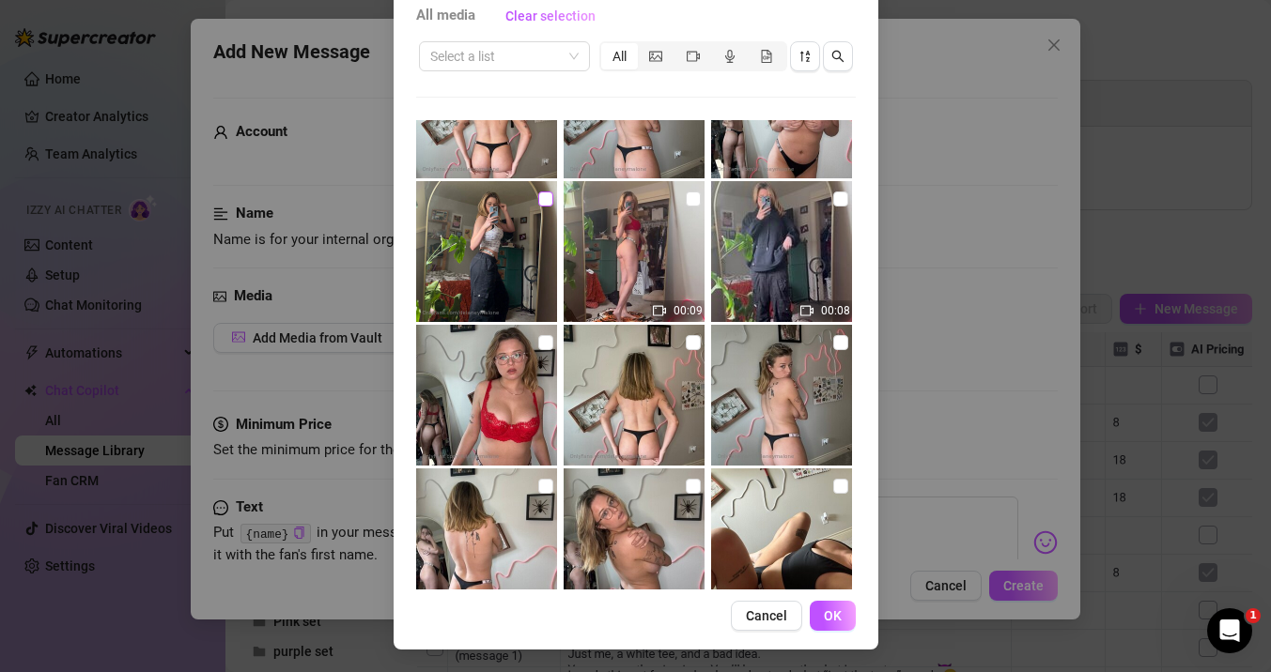
click at [543, 197] on input "checkbox" at bounding box center [545, 199] width 15 height 15
checkbox input "true"
click at [692, 200] on input "checkbox" at bounding box center [693, 199] width 15 height 15
checkbox input "true"
click at [544, 341] on input "checkbox" at bounding box center [545, 342] width 15 height 15
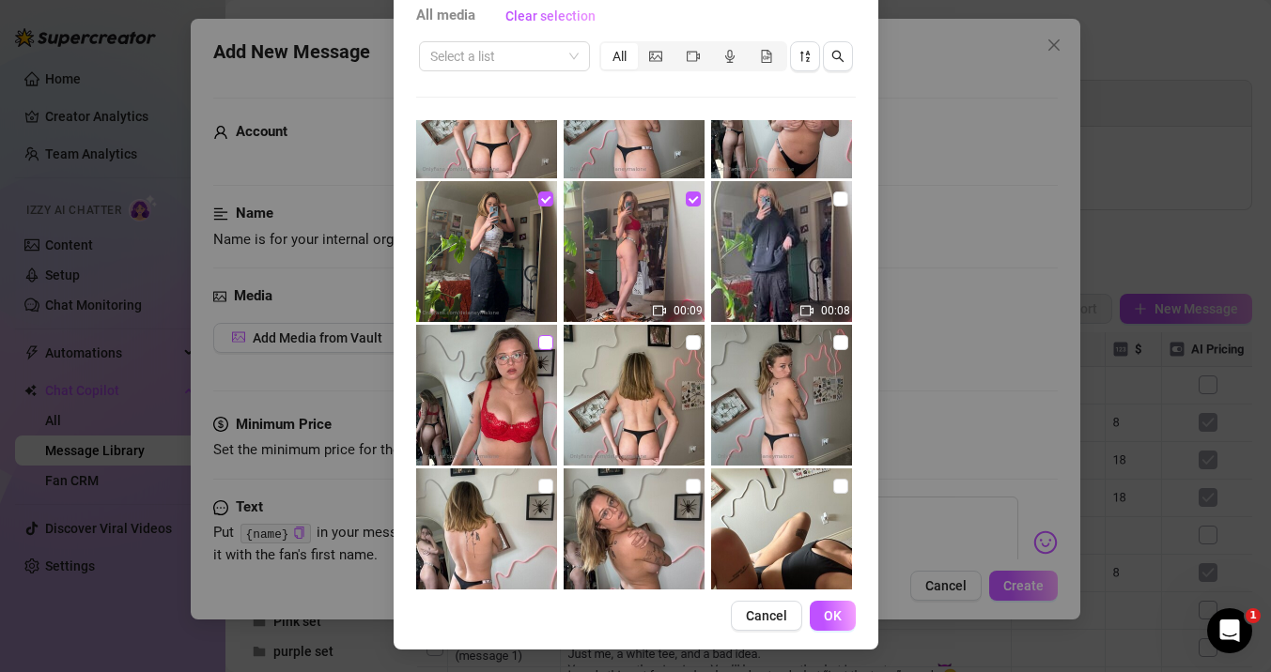
checkbox input "true"
click at [835, 617] on span "OK" at bounding box center [833, 616] width 18 height 15
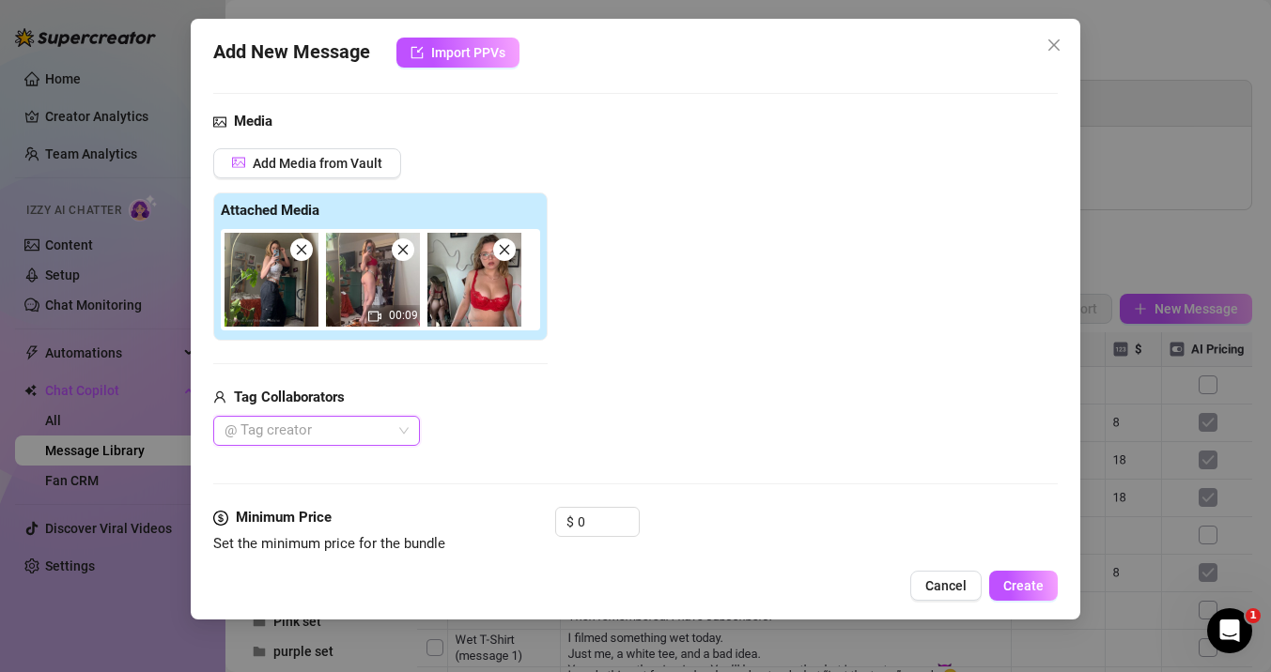
scroll to position [0, 0]
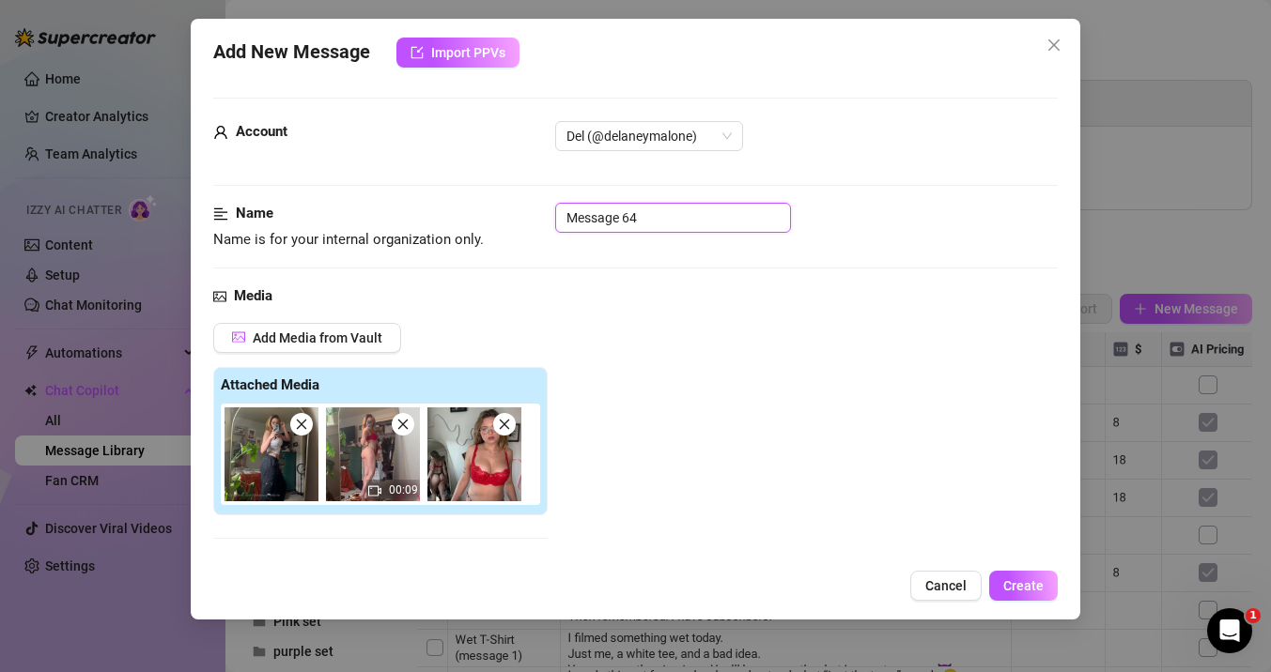
drag, startPoint x: 652, startPoint y: 213, endPoint x: 554, endPoint y: 217, distance: 97.8
click at [554, 217] on div "Name Name is for your internal organization only. Message 64" at bounding box center [635, 227] width 844 height 48
drag, startPoint x: 619, startPoint y: 219, endPoint x: 723, endPoint y: 219, distance: 104.3
click at [723, 219] on input "lead up (handbra)" at bounding box center [673, 218] width 236 height 30
type input "lead up angles"
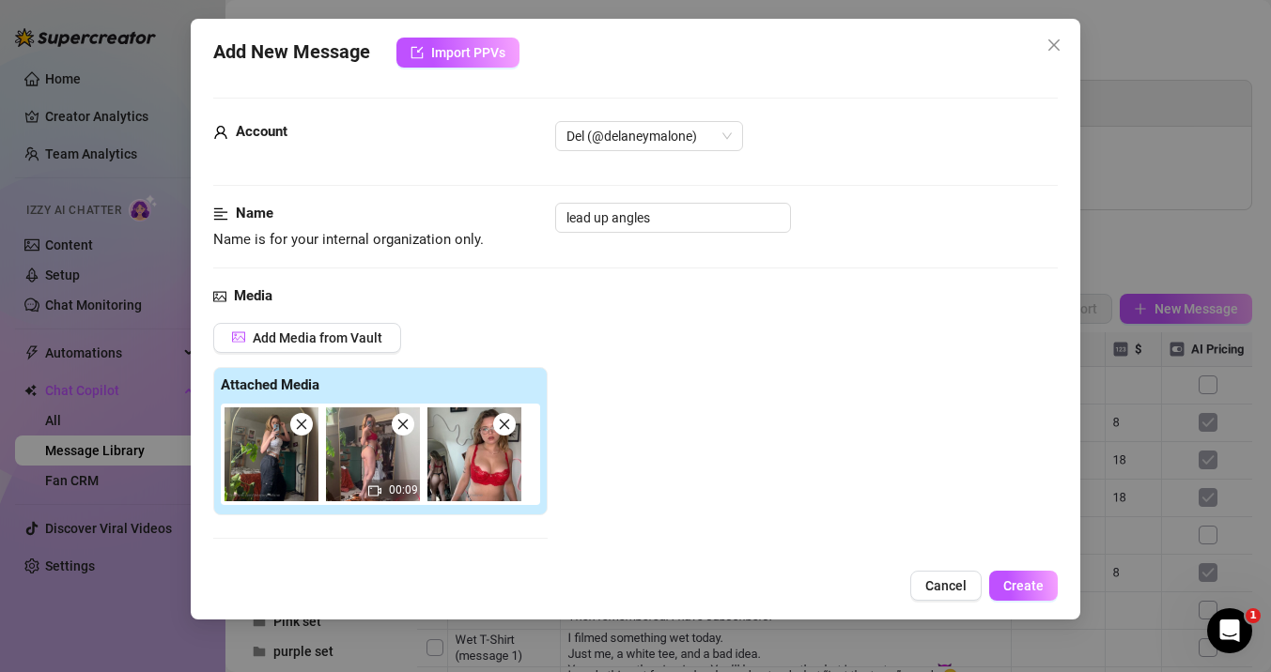
click at [738, 320] on div "Media Add Media from Vault Attached Media 00:09 Tag Collaborators @ Tag creator" at bounding box center [635, 484] width 844 height 396
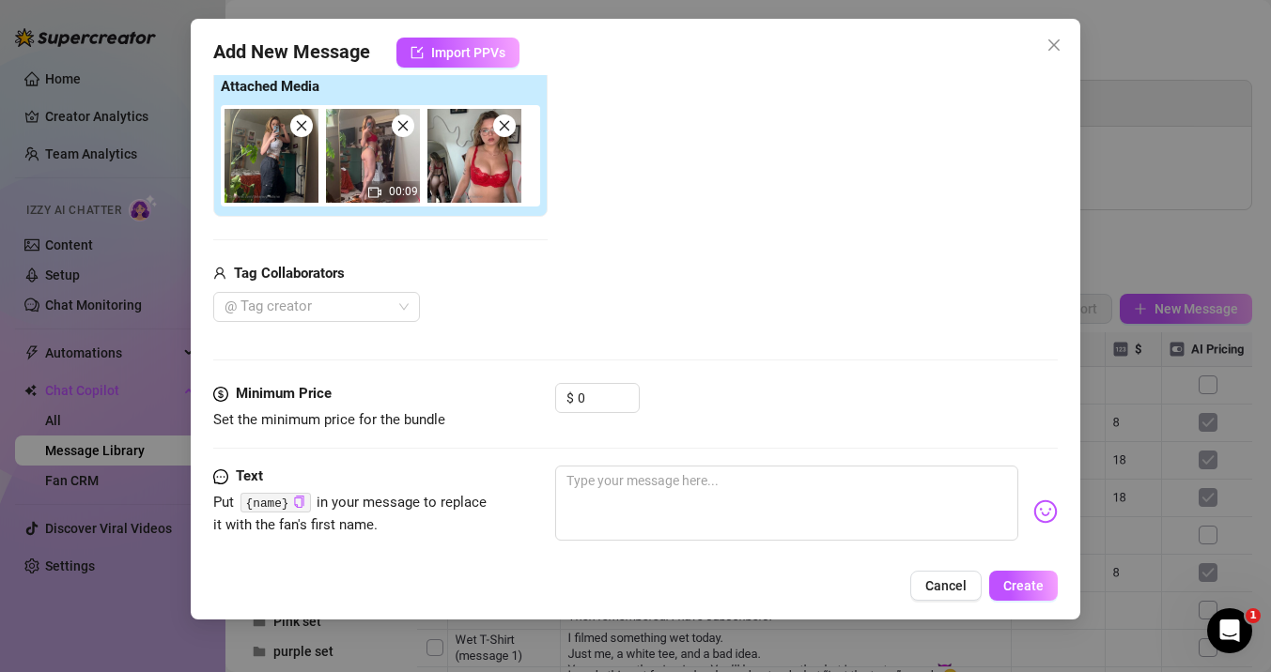
scroll to position [413, 0]
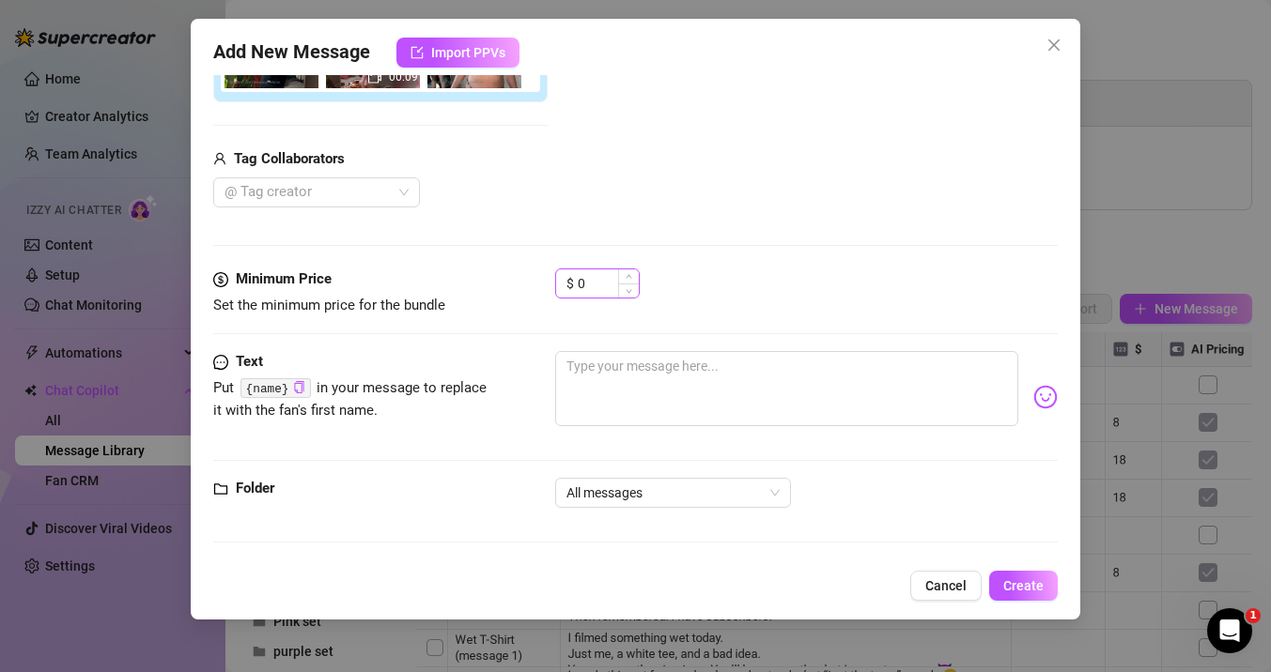
click at [572, 288] on div "$ 0" at bounding box center [597, 284] width 85 height 30
click at [590, 285] on input "0" at bounding box center [608, 284] width 61 height 28
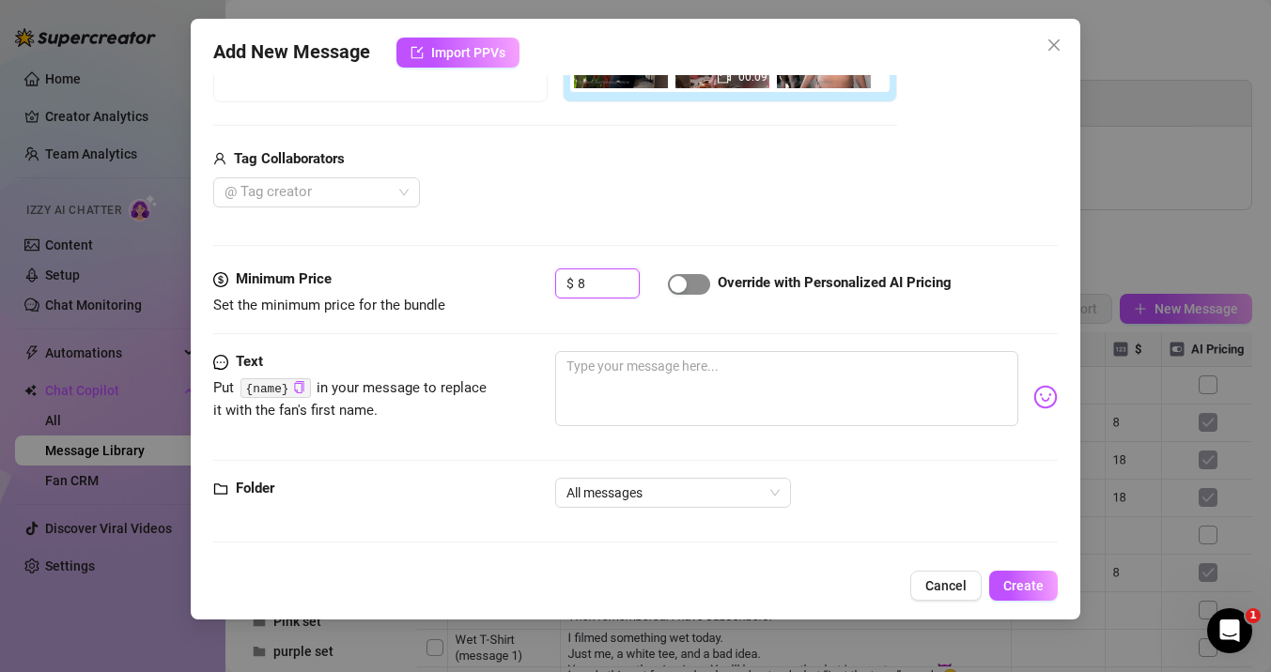
type input "8"
click at [678, 281] on div "button" at bounding box center [678, 284] width 17 height 17
click at [597, 366] on textarea at bounding box center [786, 388] width 463 height 75
click at [1026, 586] on span "Create" at bounding box center [1023, 586] width 40 height 15
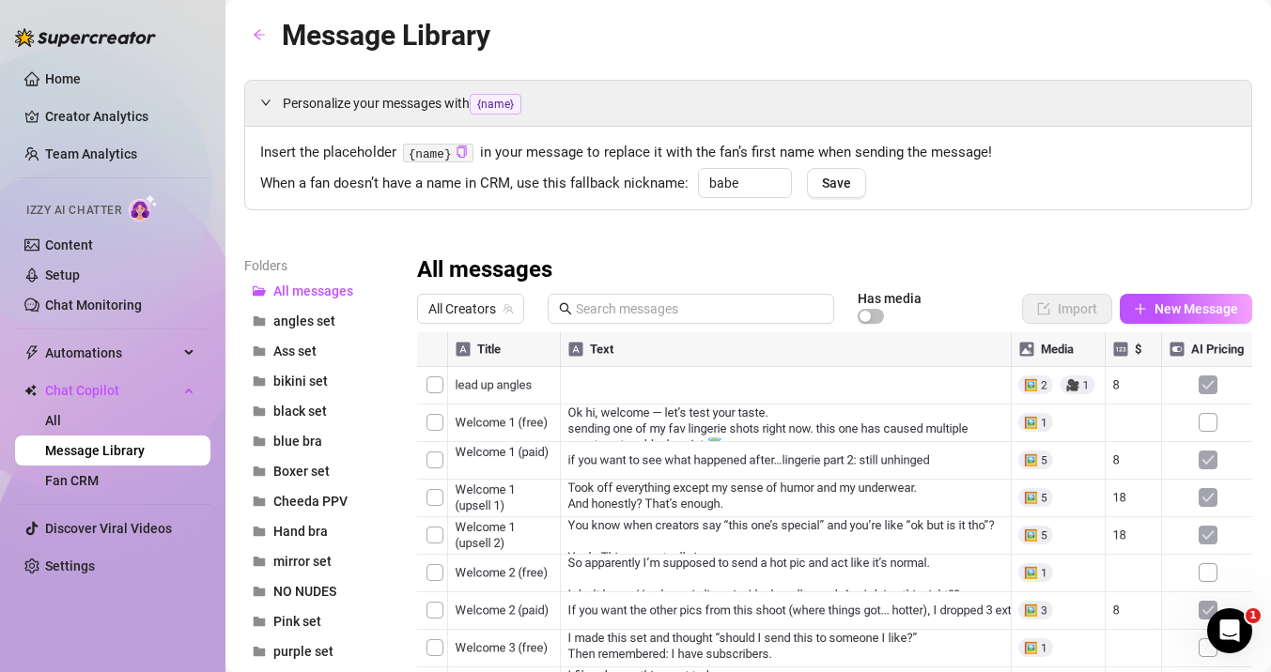
click at [443, 388] on div at bounding box center [834, 541] width 835 height 419
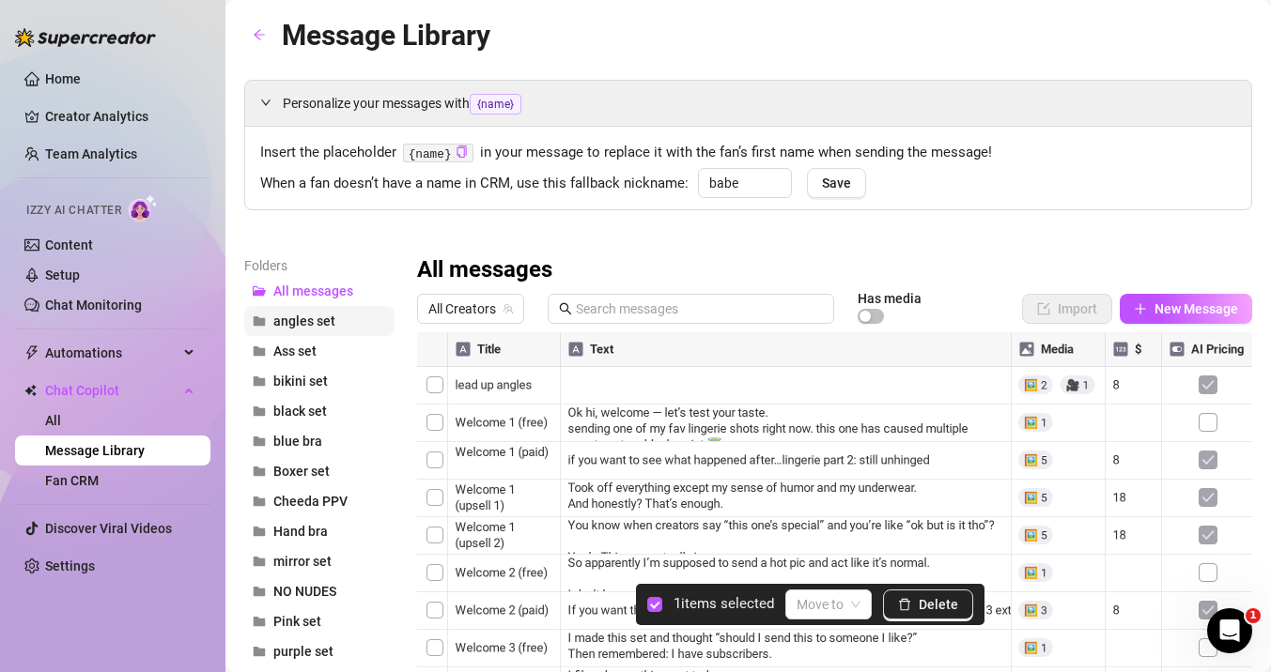
click at [312, 322] on span "angles set" at bounding box center [304, 321] width 62 height 15
click at [292, 286] on span "All messages" at bounding box center [313, 291] width 80 height 15
click at [839, 614] on input "search" at bounding box center [819, 605] width 47 height 28
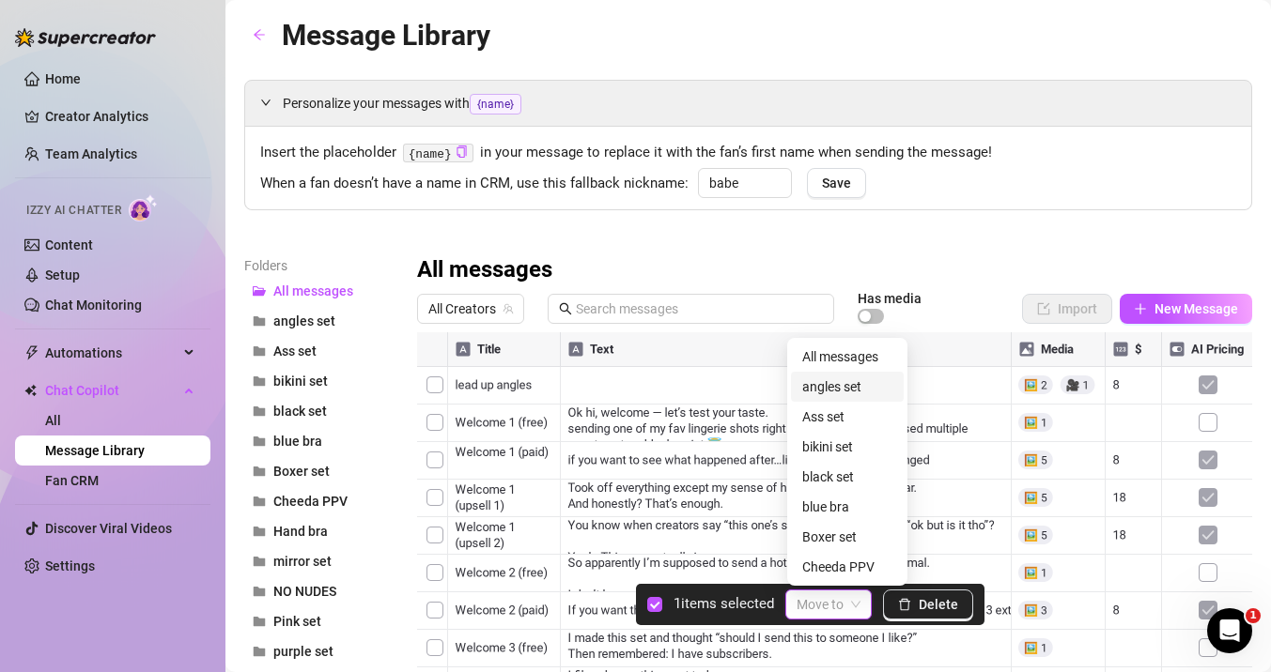
click at [825, 388] on div "angles set" at bounding box center [847, 387] width 90 height 21
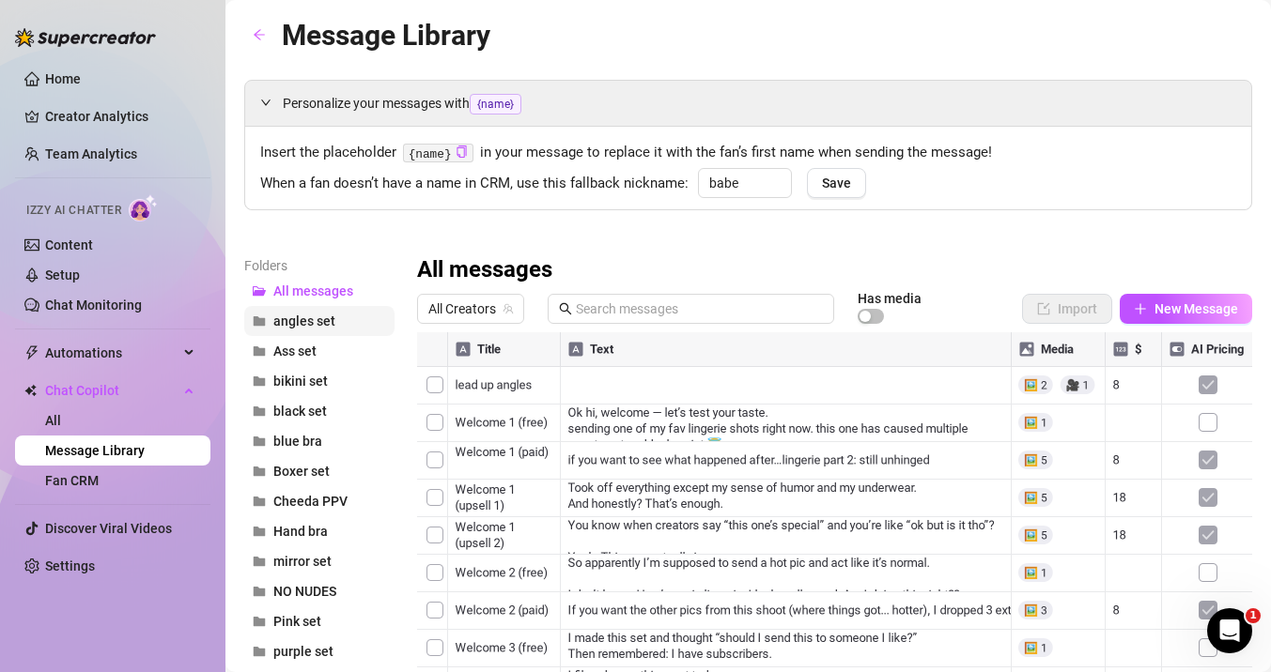
click at [328, 317] on span "angles set" at bounding box center [304, 321] width 62 height 15
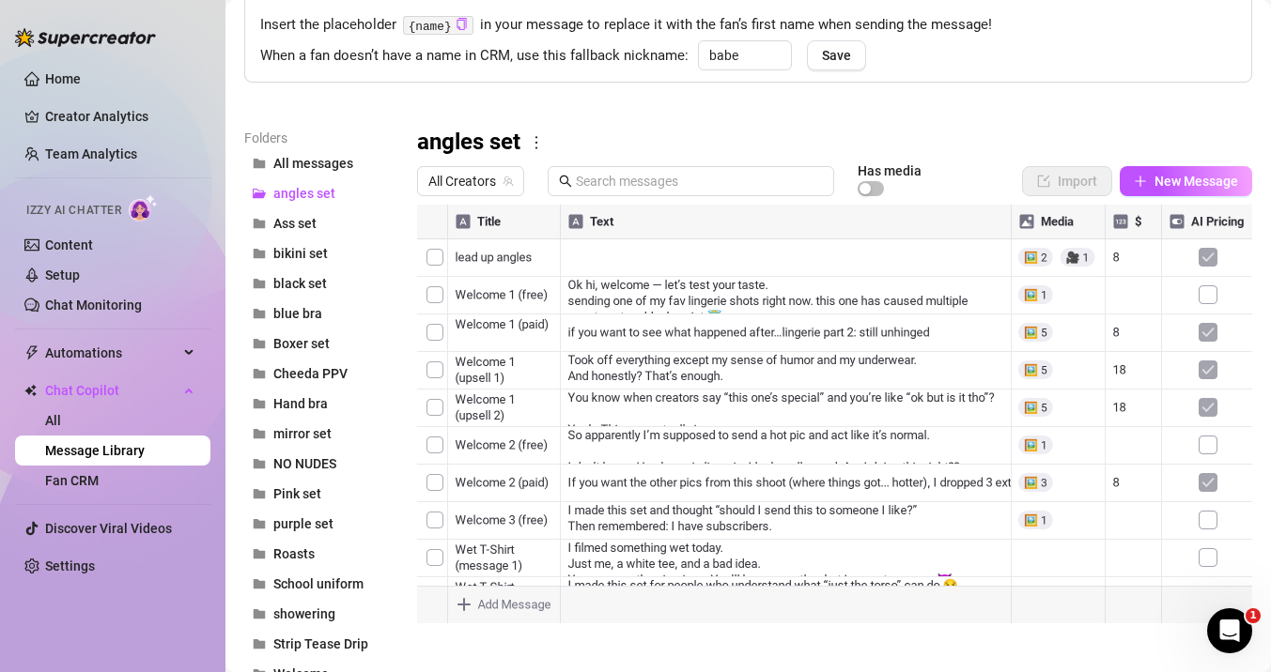
scroll to position [130, 0]
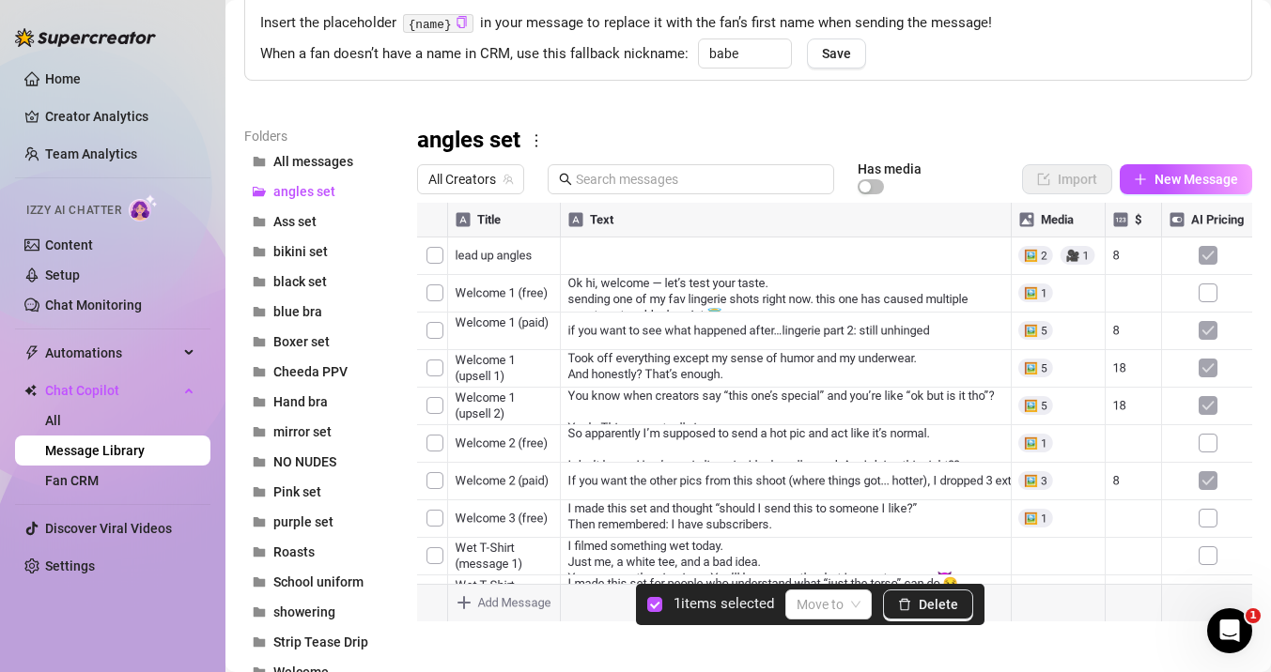
click at [438, 259] on div at bounding box center [834, 412] width 835 height 419
click at [923, 597] on span "Delete" at bounding box center [938, 604] width 39 height 15
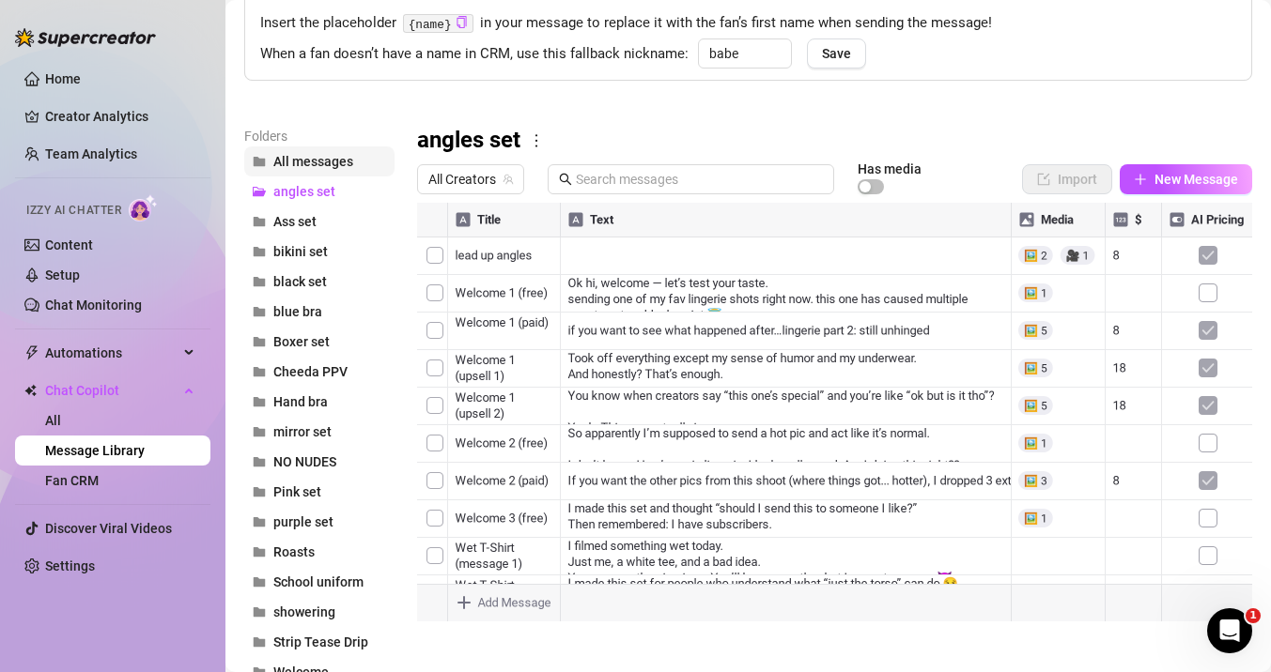
click at [290, 163] on span "All messages" at bounding box center [313, 161] width 80 height 15
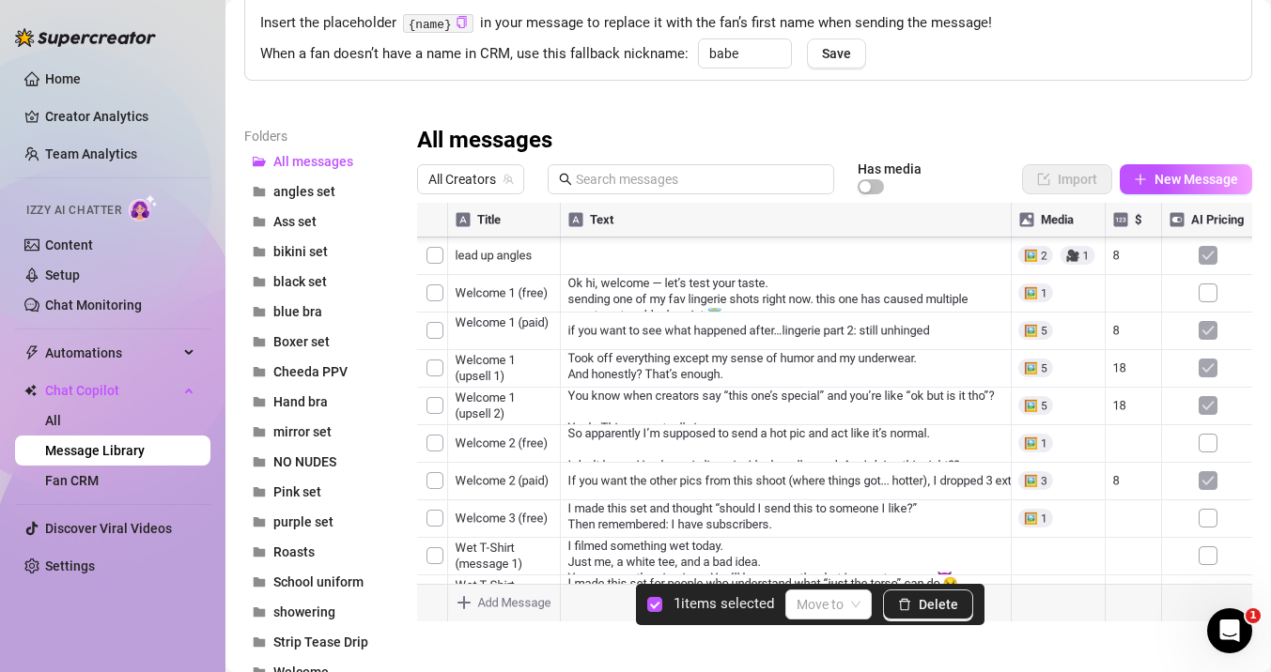
click at [439, 520] on div at bounding box center [834, 412] width 835 height 419
click at [827, 612] on input "search" at bounding box center [819, 605] width 47 height 28
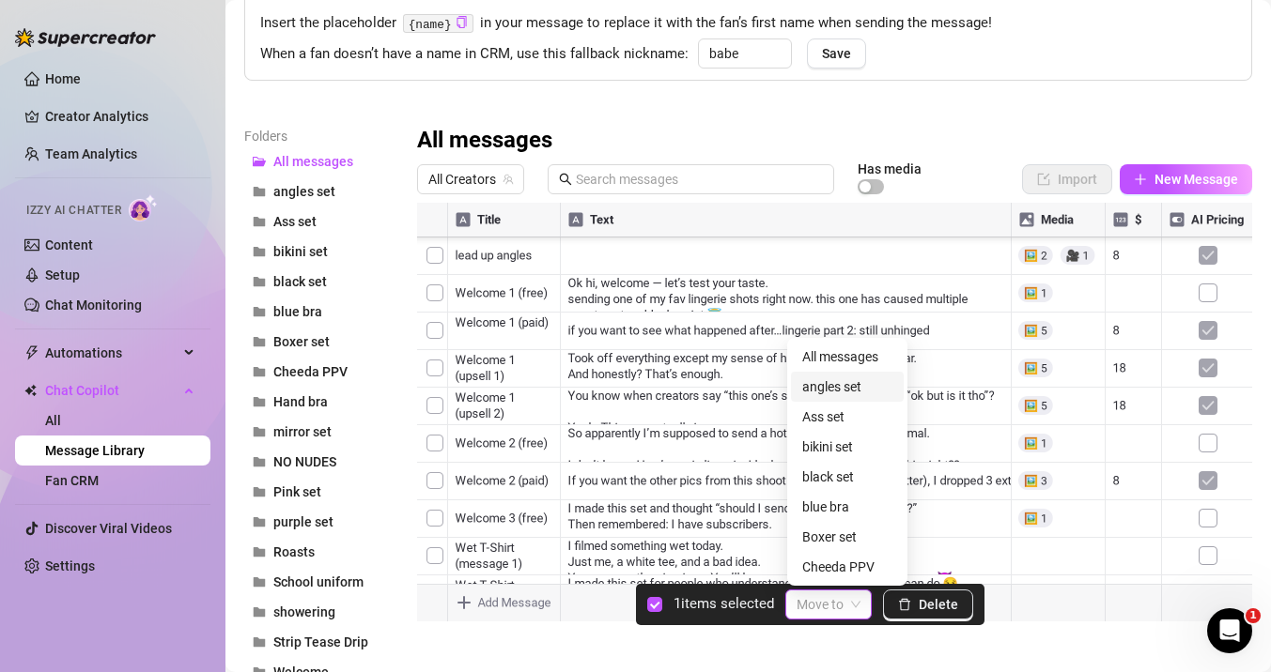
click at [819, 390] on div "angles set" at bounding box center [847, 387] width 90 height 21
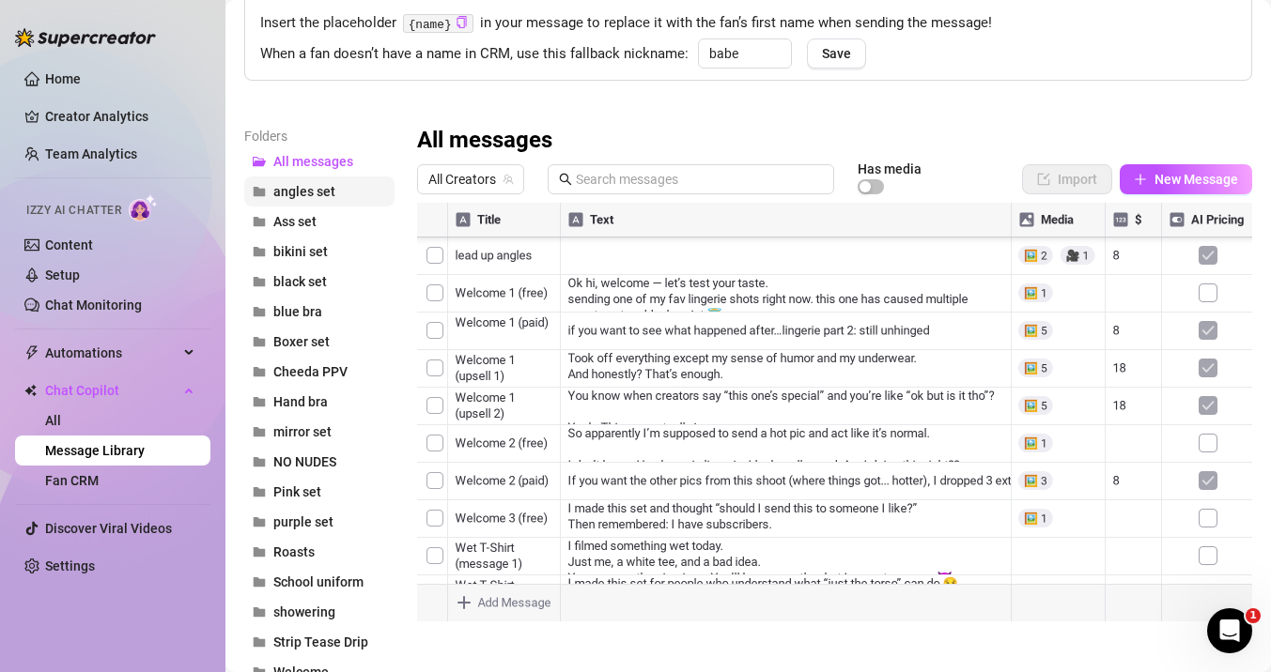
click at [292, 193] on span "angles set" at bounding box center [304, 191] width 62 height 15
click at [799, 307] on div at bounding box center [834, 412] width 835 height 419
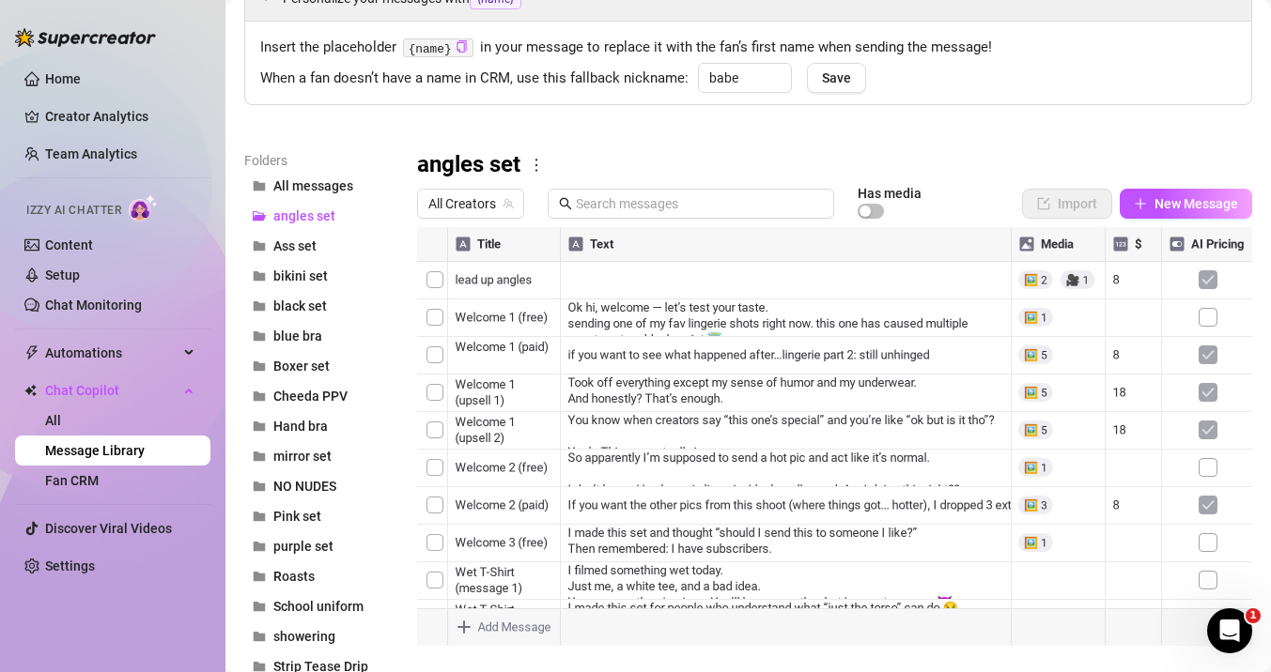
scroll to position [102, 0]
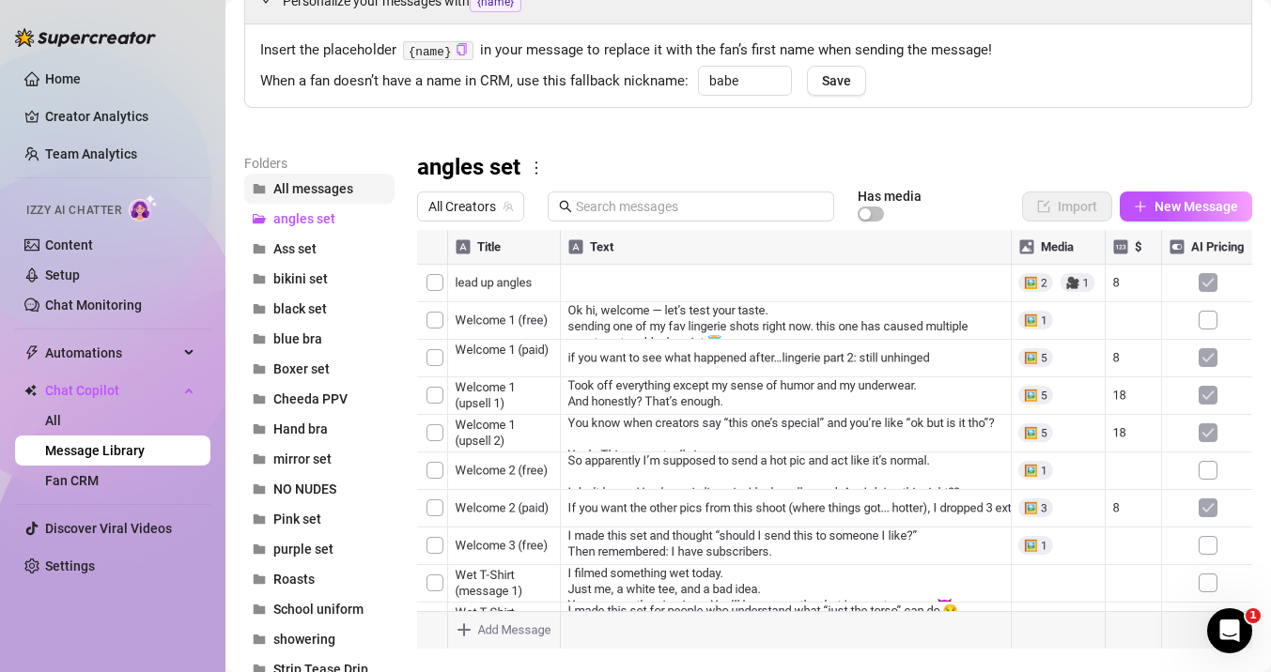
click at [292, 181] on span "All messages" at bounding box center [313, 188] width 80 height 15
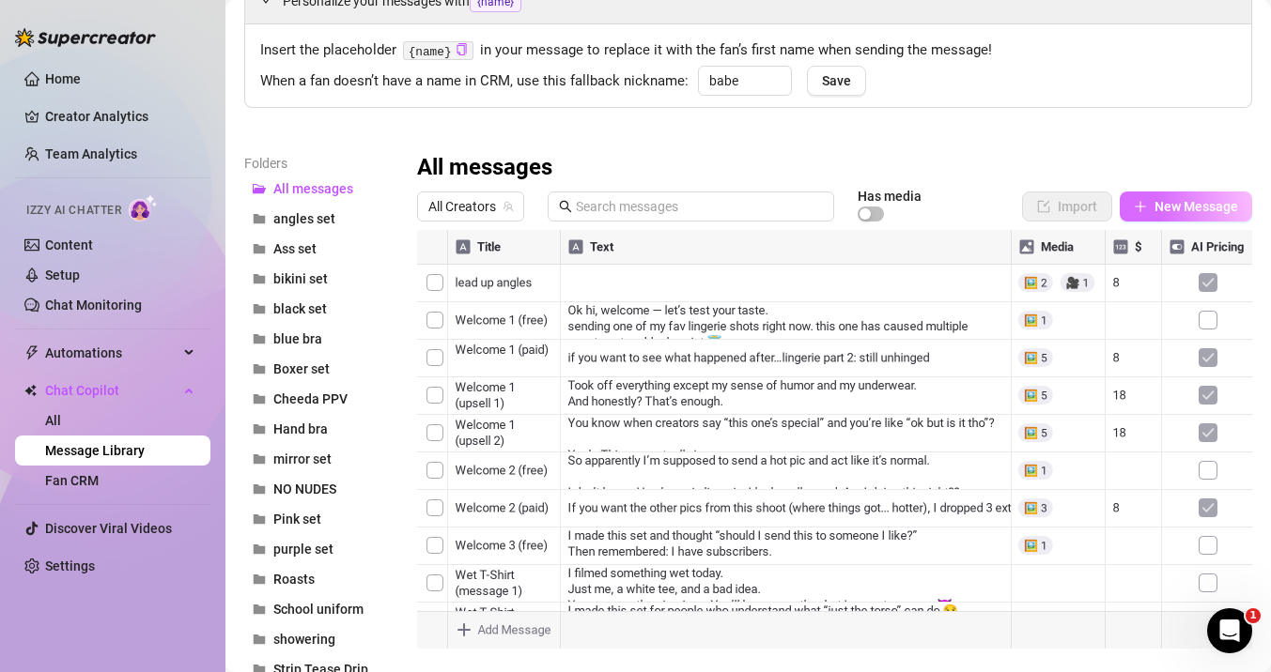
click at [1161, 205] on span "New Message" at bounding box center [1196, 206] width 84 height 15
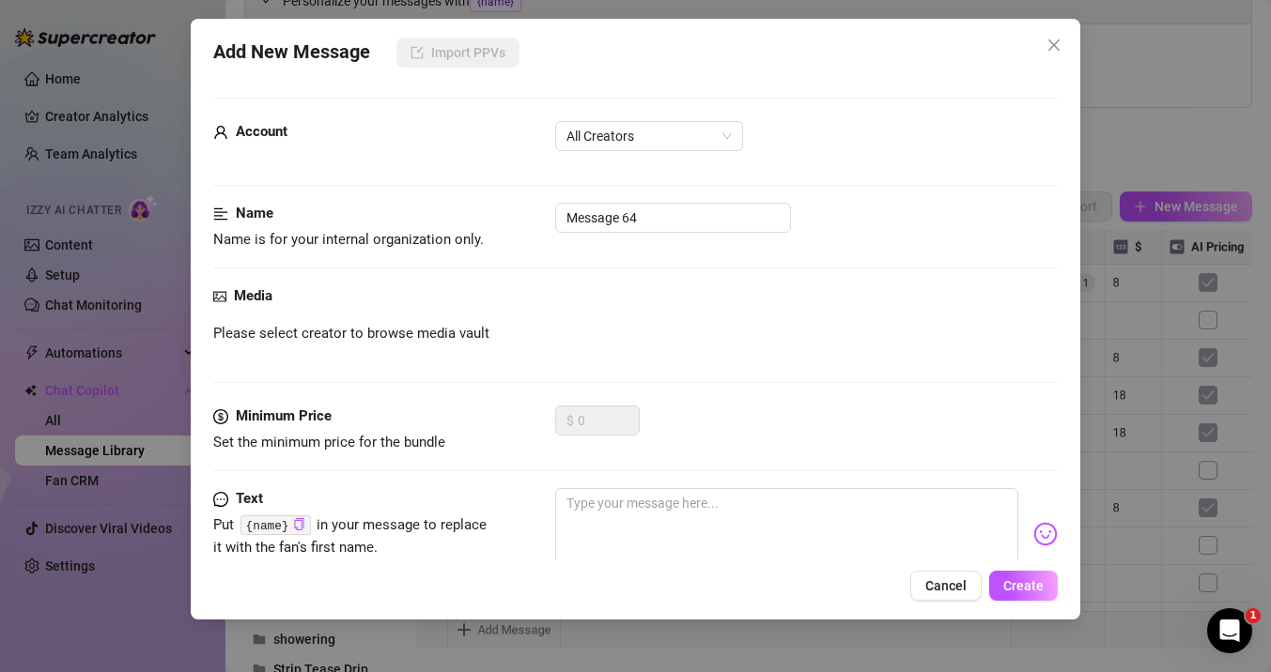
click at [585, 115] on form "Account All Creators Name Name is for your internal organization only. Message …" at bounding box center [635, 397] width 844 height 599
click at [585, 133] on span "All Creators" at bounding box center [648, 136] width 165 height 28
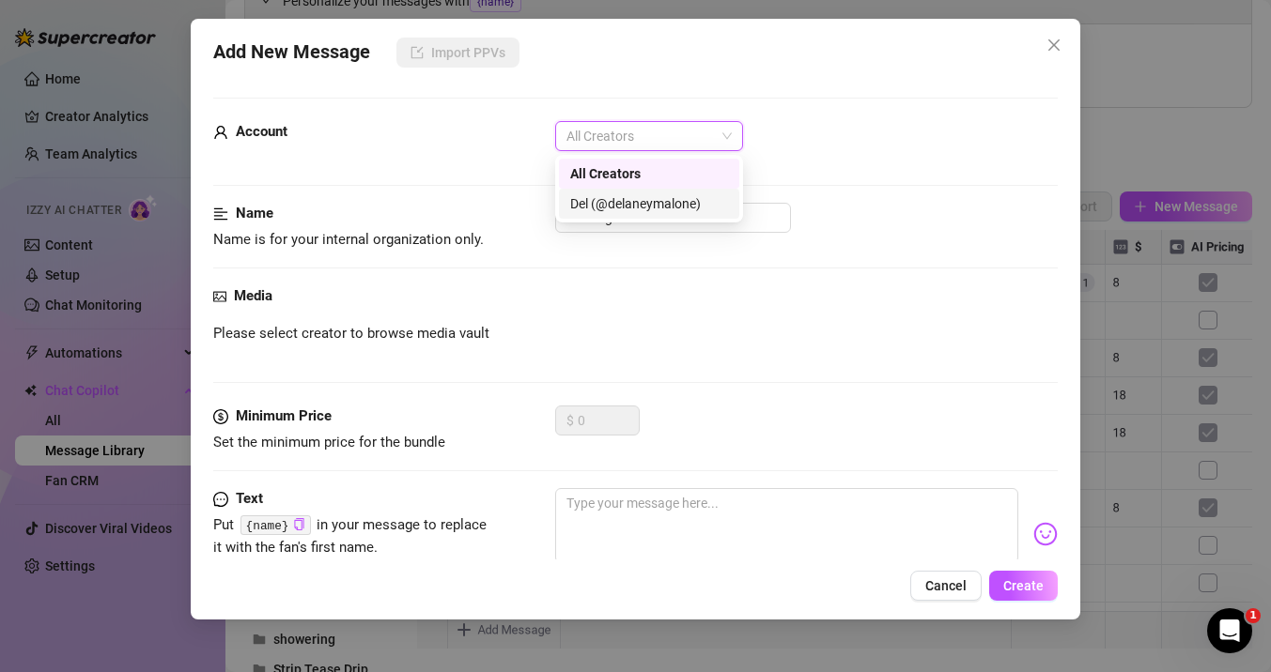
click at [593, 212] on div "Del (@delaneymalone)" at bounding box center [649, 203] width 158 height 21
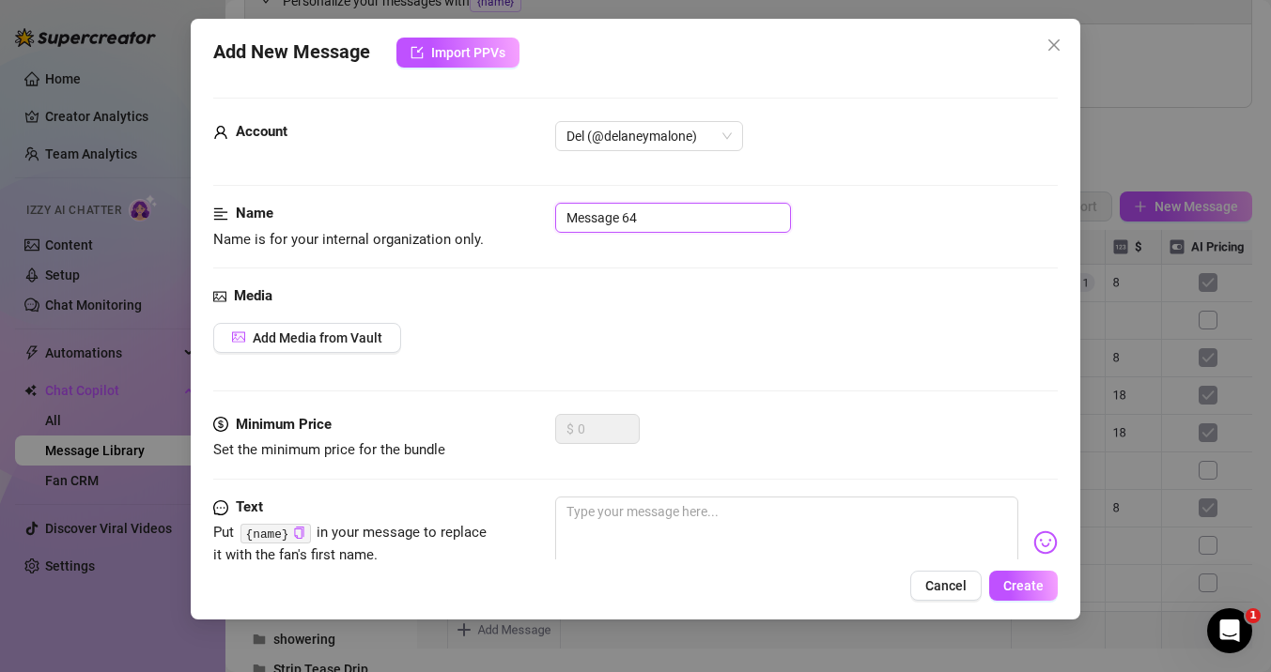
click at [597, 228] on input "Message 64" at bounding box center [673, 218] width 236 height 30
click at [335, 333] on span "Add Media from Vault" at bounding box center [318, 338] width 130 height 15
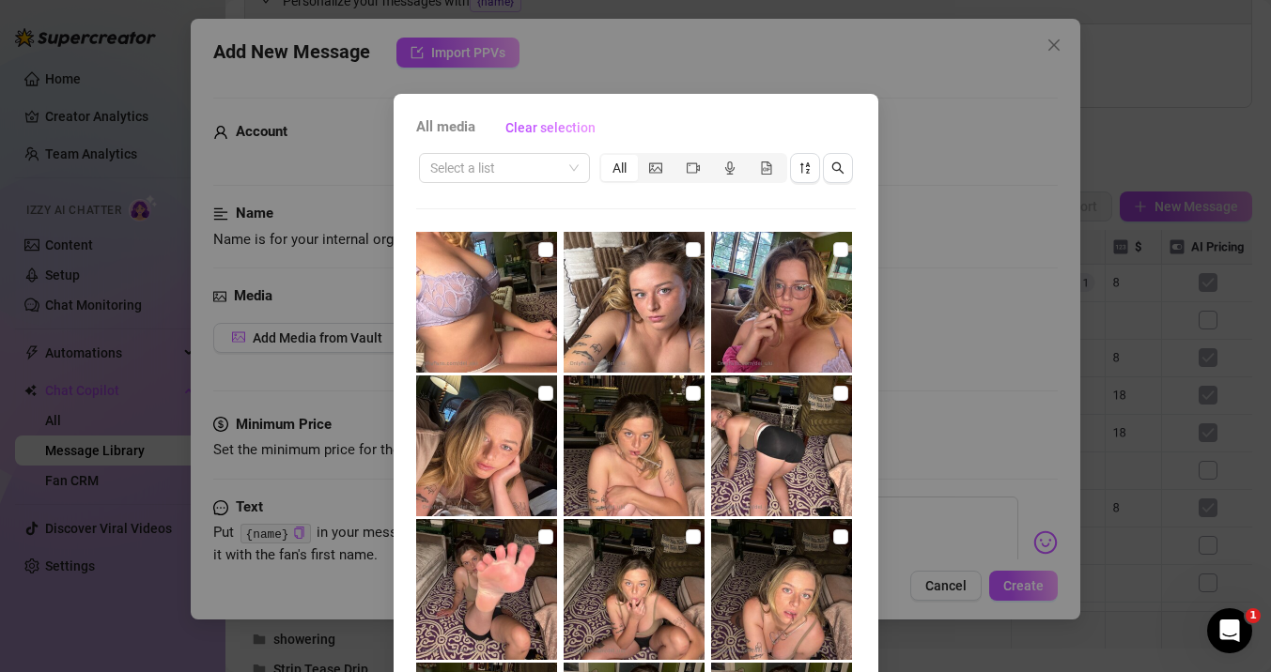
click at [975, 437] on div "All media Clear selection Select a list All 00:02 00:06 00:05 00:08 00:22 00:07…" at bounding box center [635, 336] width 1271 height 672
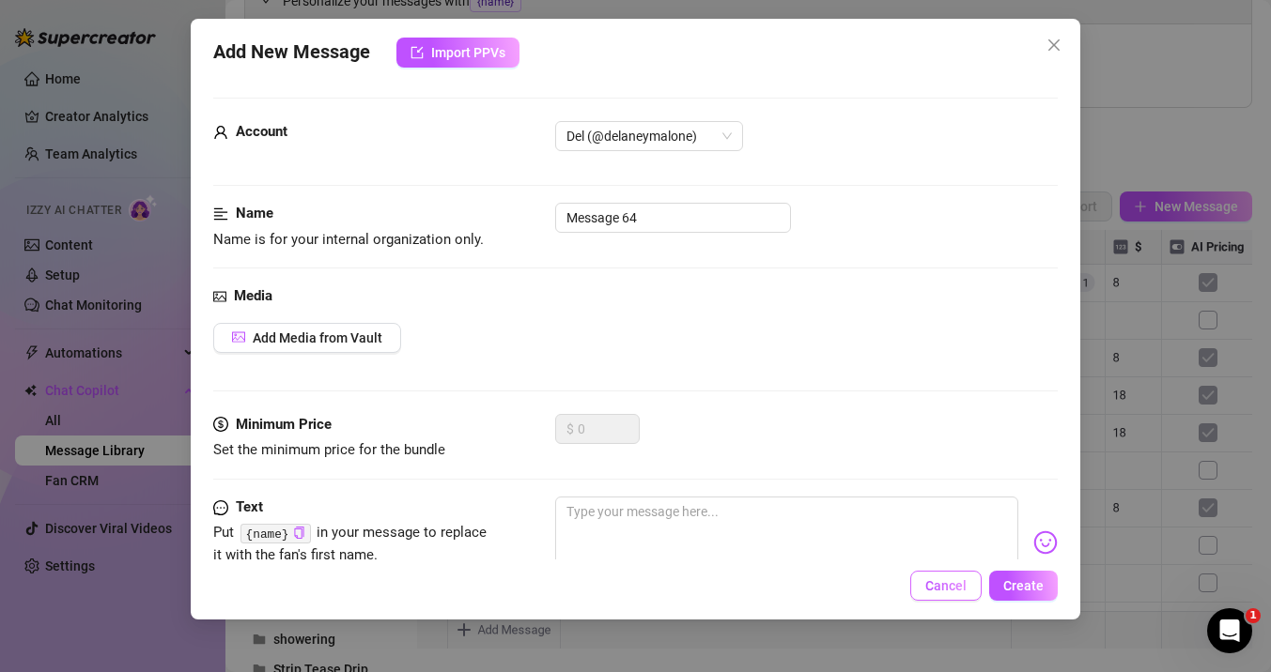
click at [953, 591] on span "Cancel" at bounding box center [945, 586] width 41 height 15
